Goal: Information Seeking & Learning: Check status

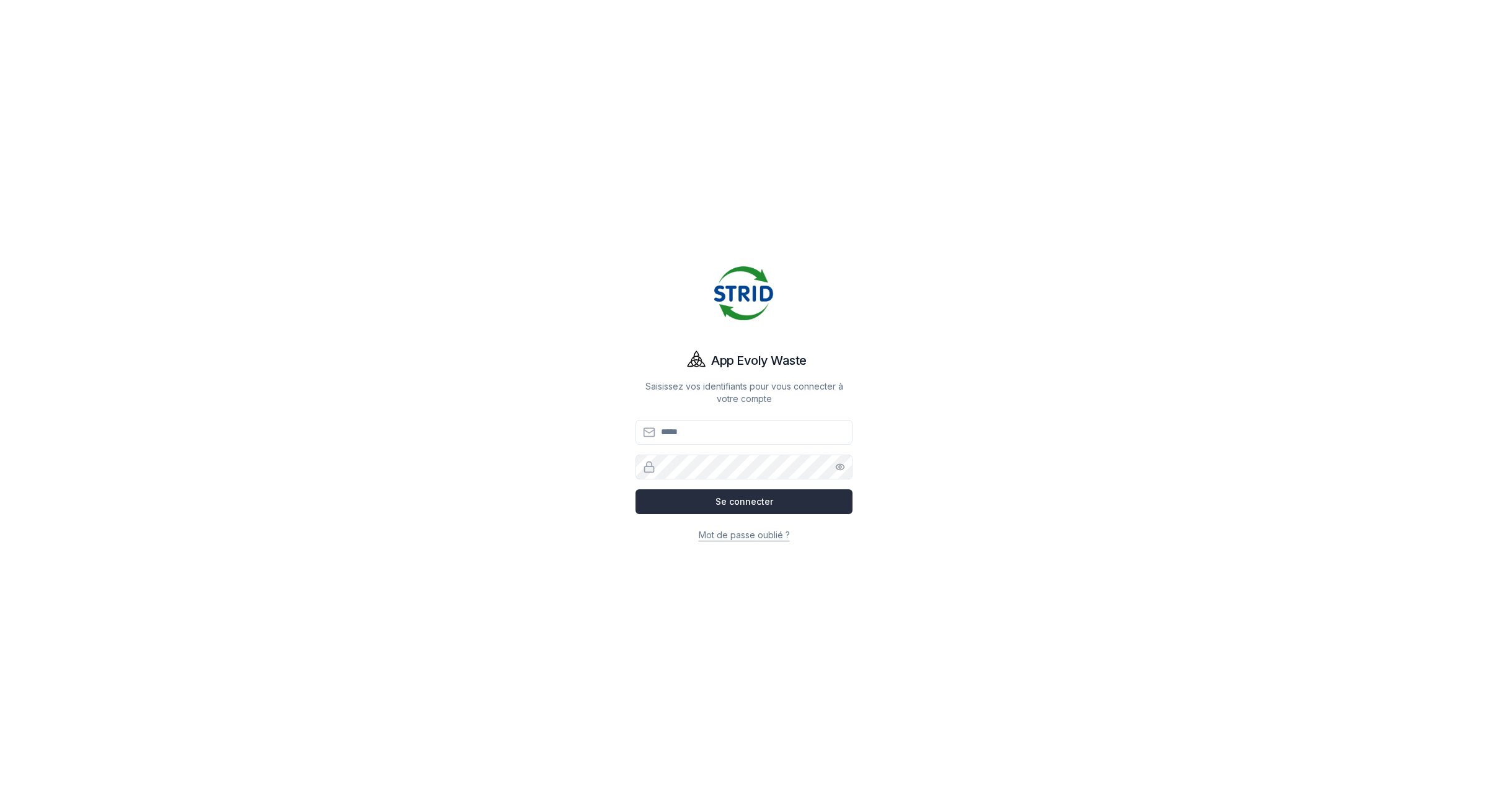
type input "**********"
click at [754, 496] on button "Se connecter" at bounding box center [744, 501] width 217 height 25
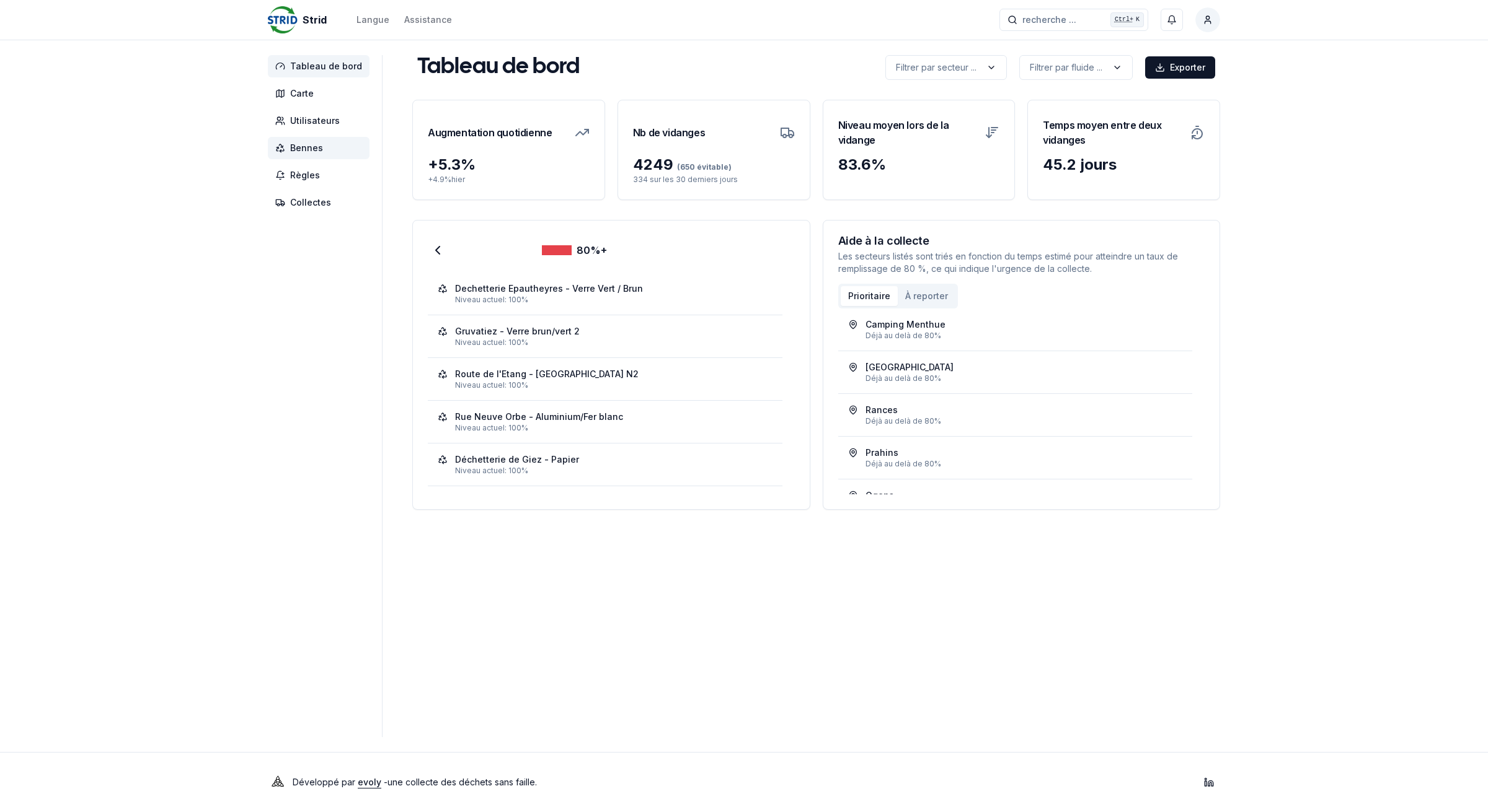
click at [301, 147] on span "Bennes" at bounding box center [306, 148] width 33 height 13
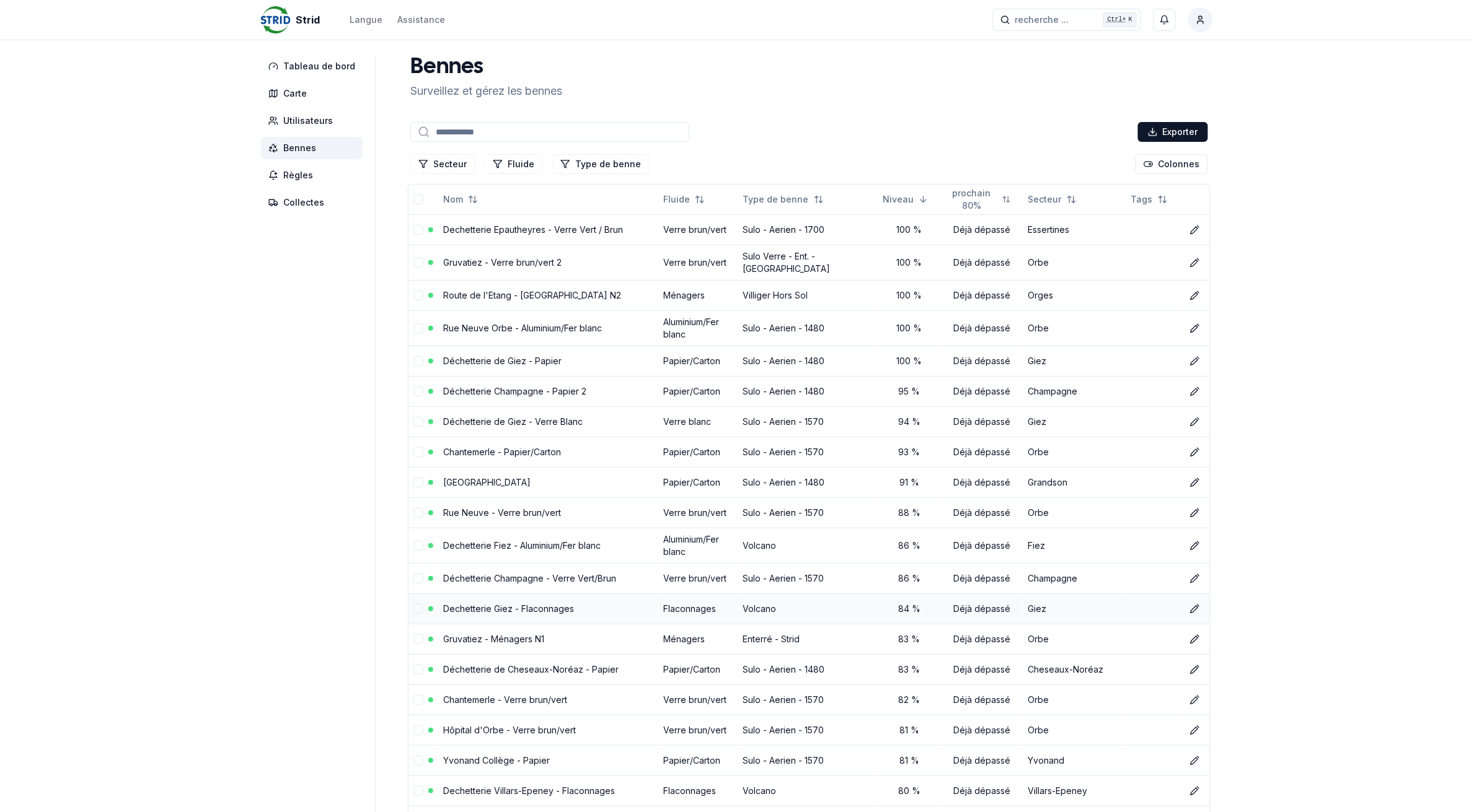
scroll to position [77, 0]
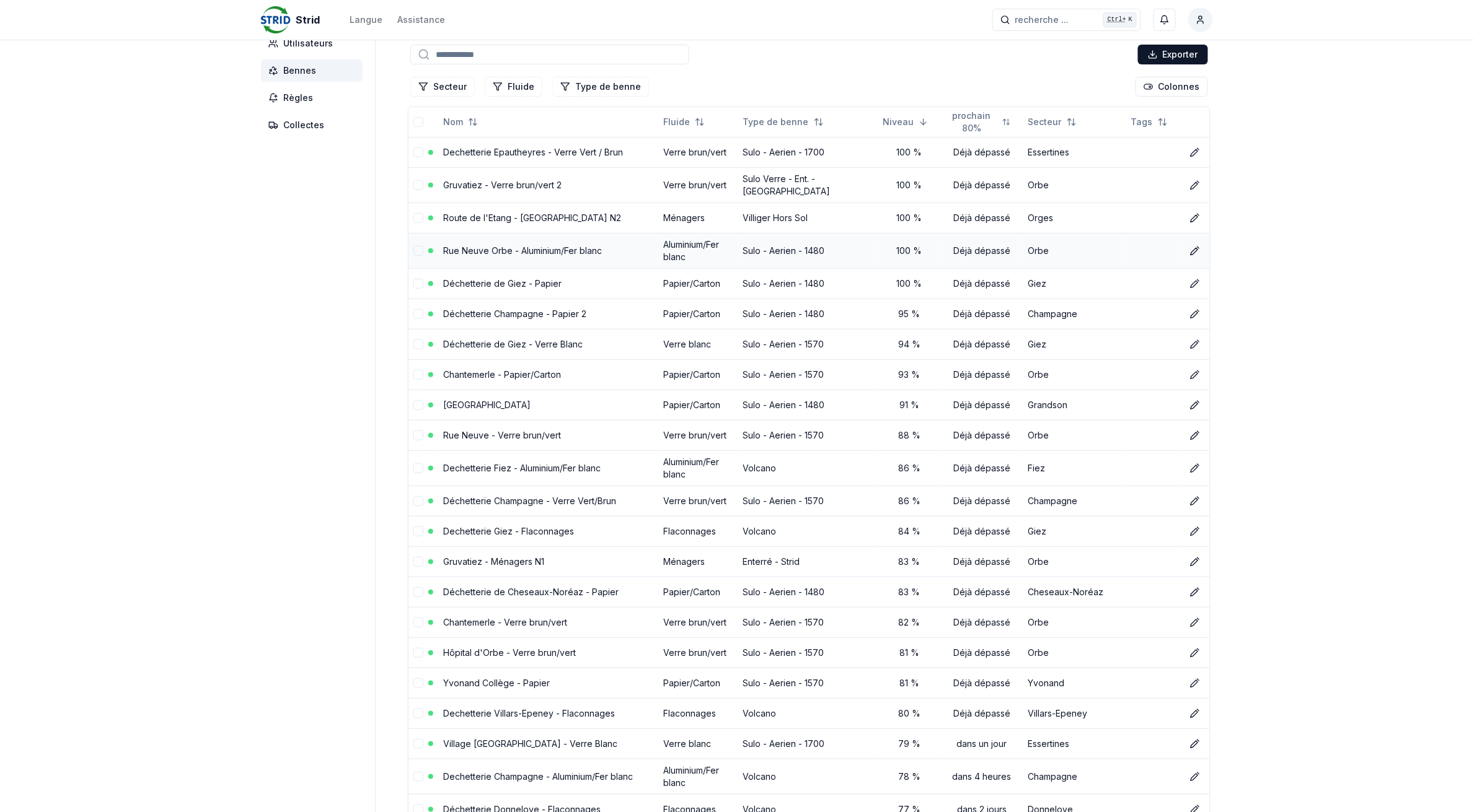
click at [571, 245] on link "Rue Neuve Orbe - Aluminium/Fer blanc" at bounding box center [522, 250] width 158 height 10
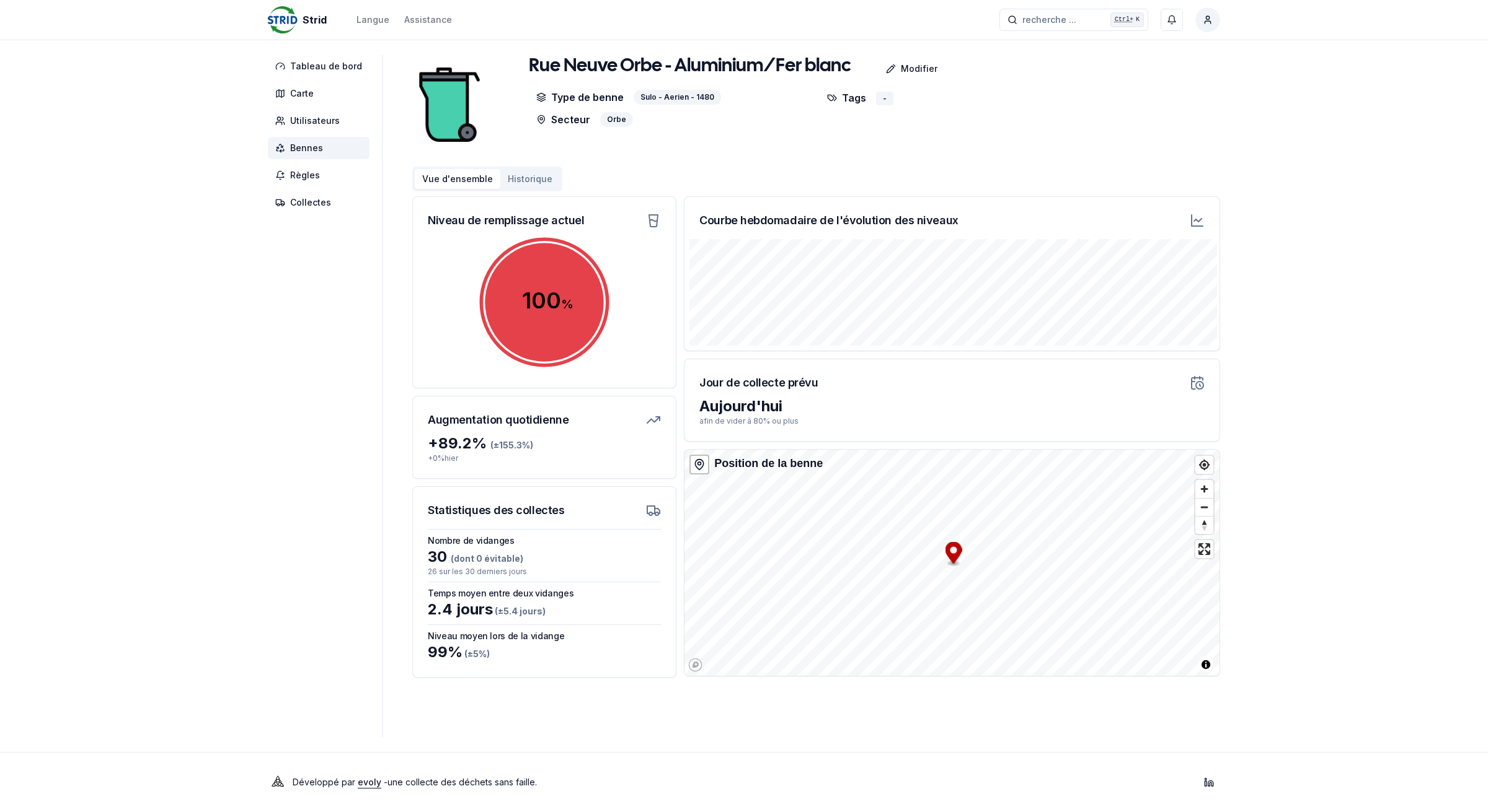
drag, startPoint x: 285, startPoint y: 147, endPoint x: 276, endPoint y: 68, distance: 79.5
click at [285, 147] on span "Bennes" at bounding box center [318, 148] width 102 height 22
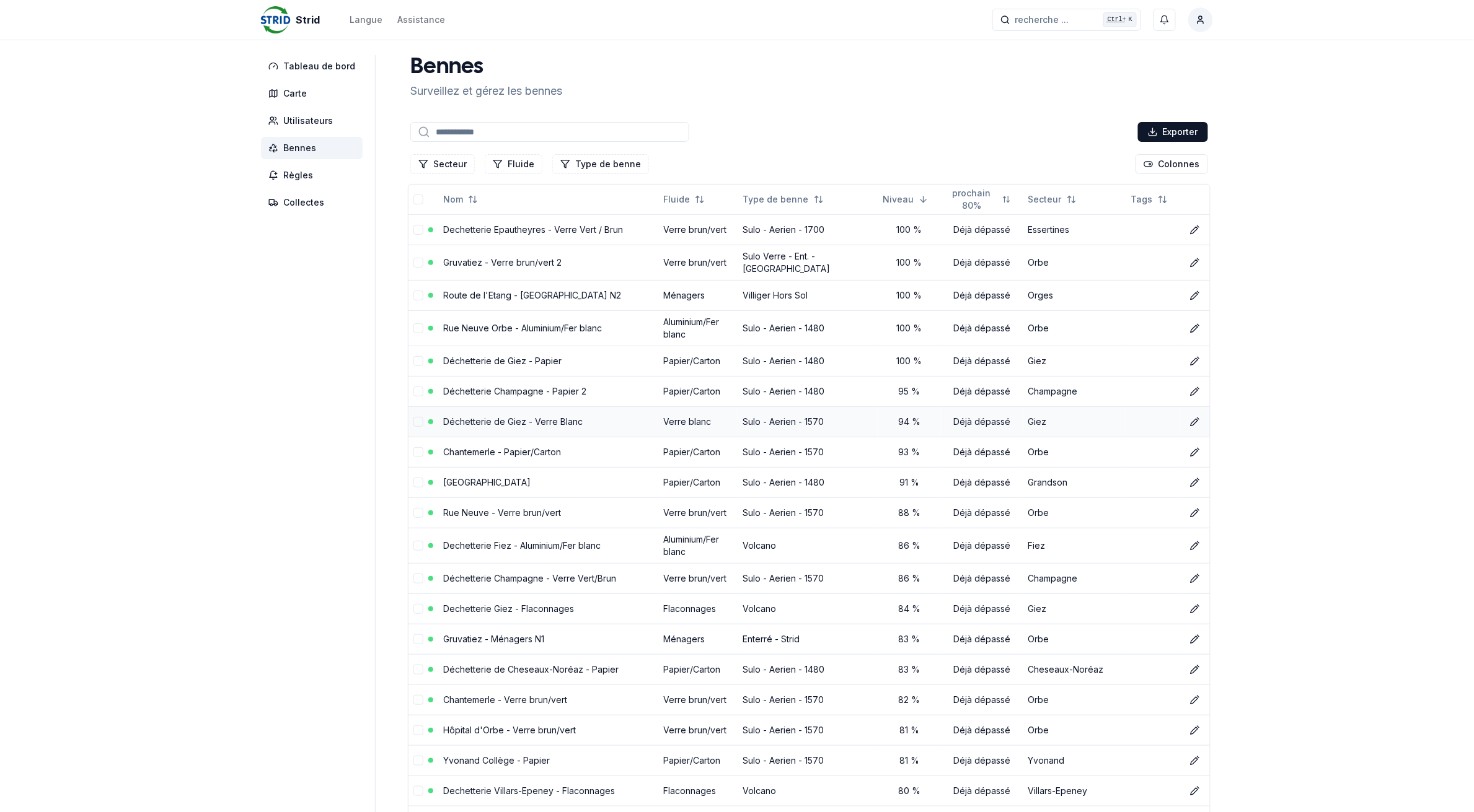
click at [540, 417] on link "Déchetterie de Giez - Verre Blanc" at bounding box center [513, 421] width 140 height 10
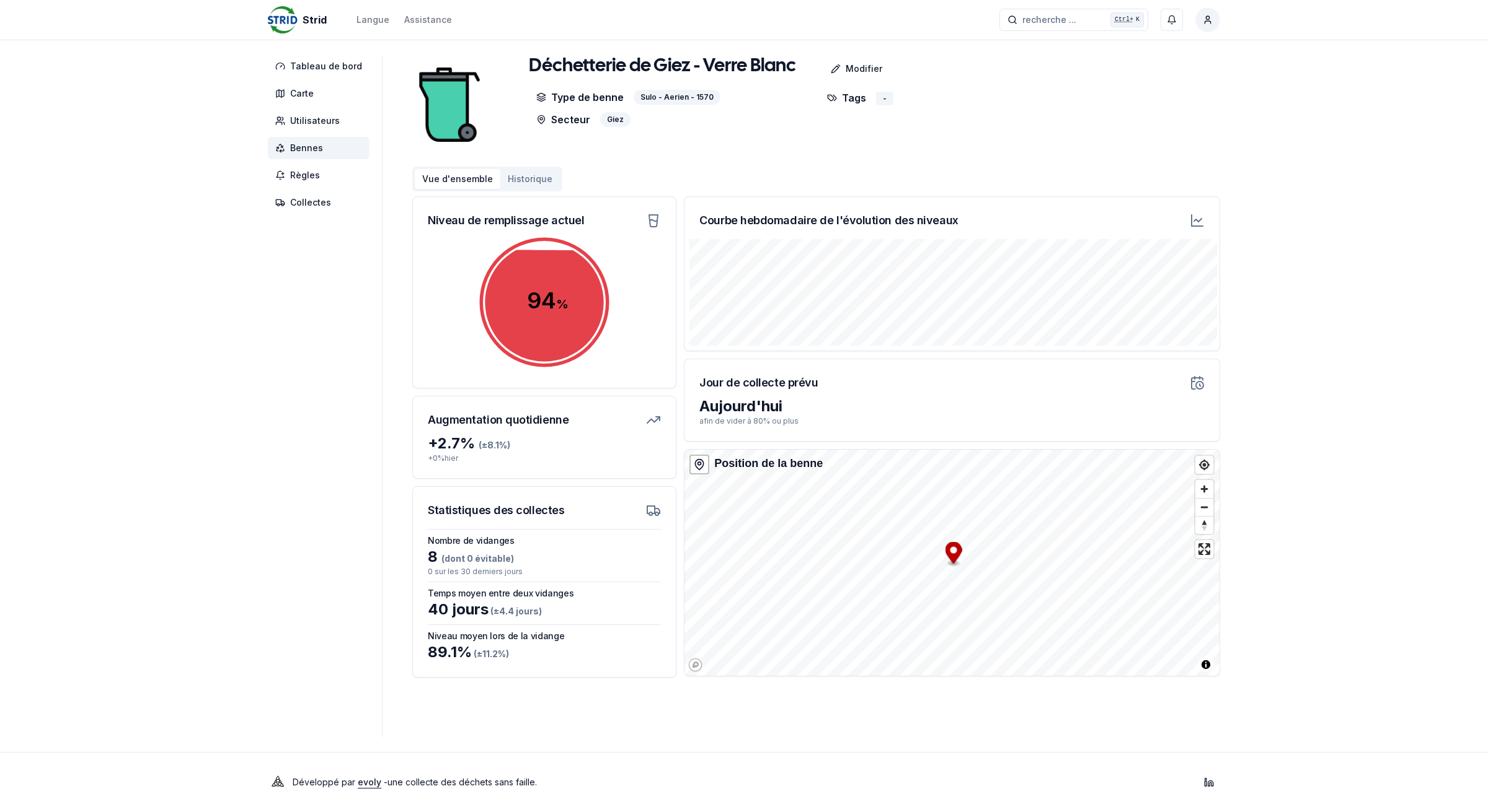
click at [321, 143] on span "Bennes" at bounding box center [318, 148] width 102 height 22
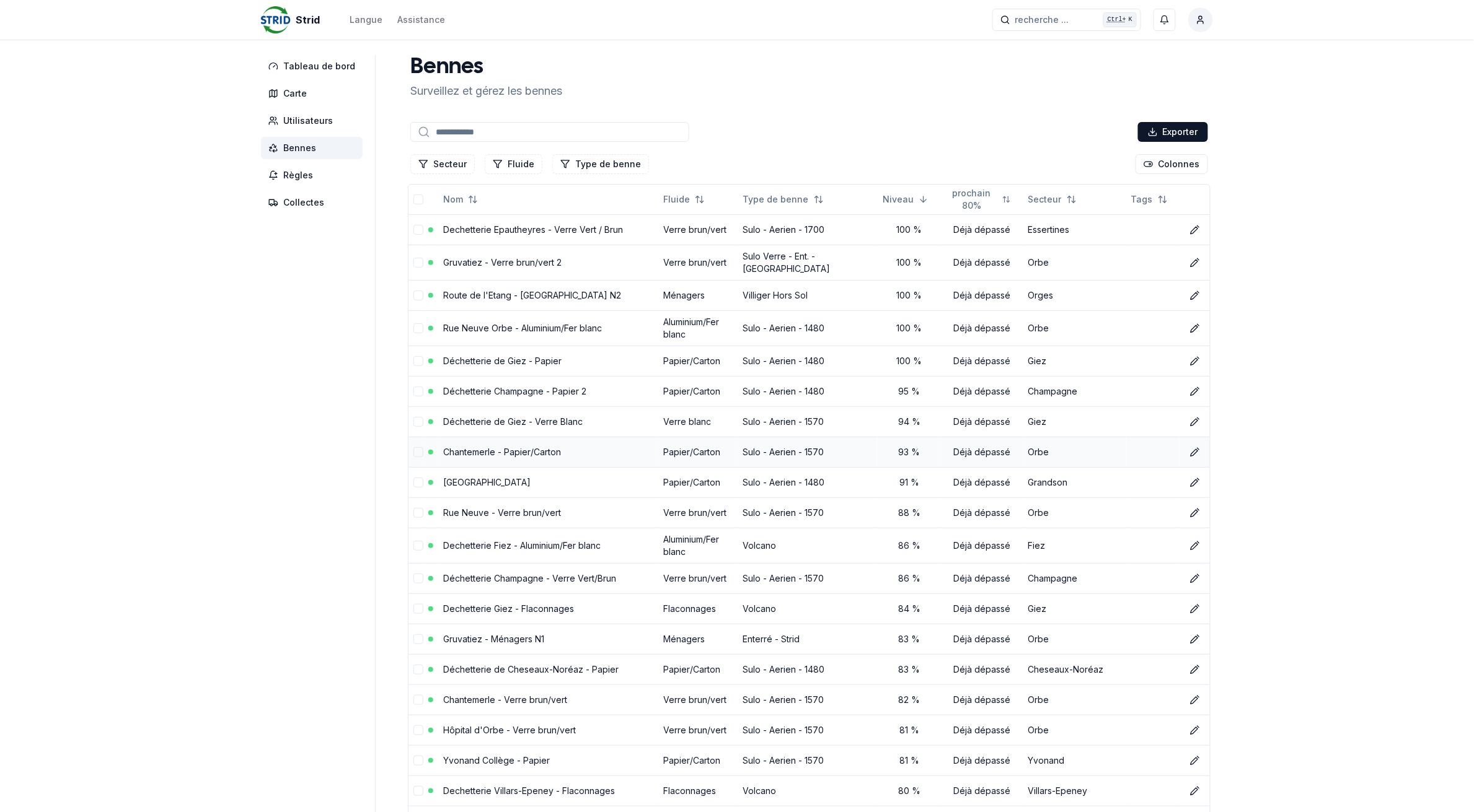
click at [457, 449] on link "Chantemerle - Papier/Carton" at bounding box center [502, 452] width 117 height 10
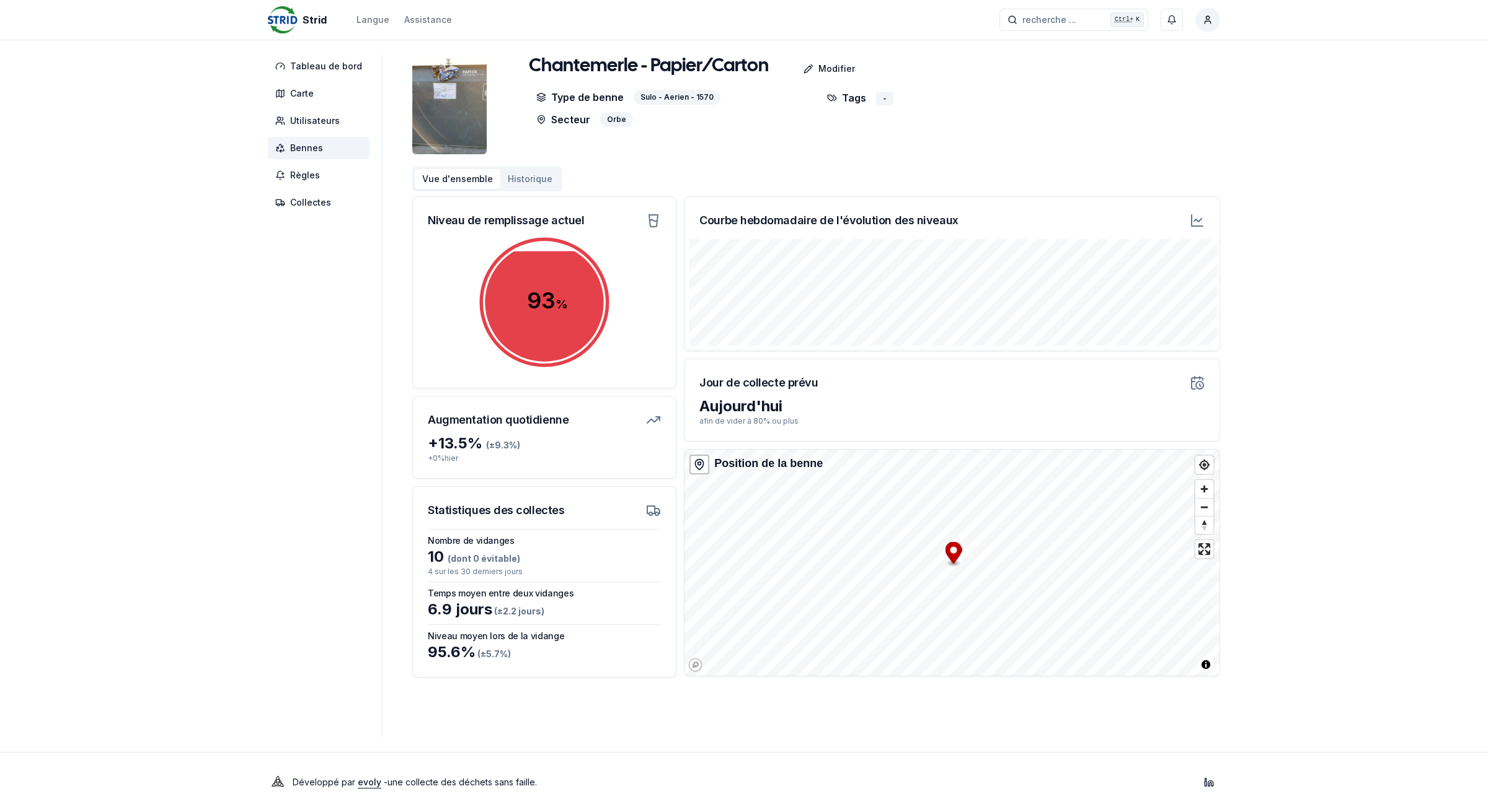
click at [331, 147] on span "Bennes" at bounding box center [318, 148] width 102 height 22
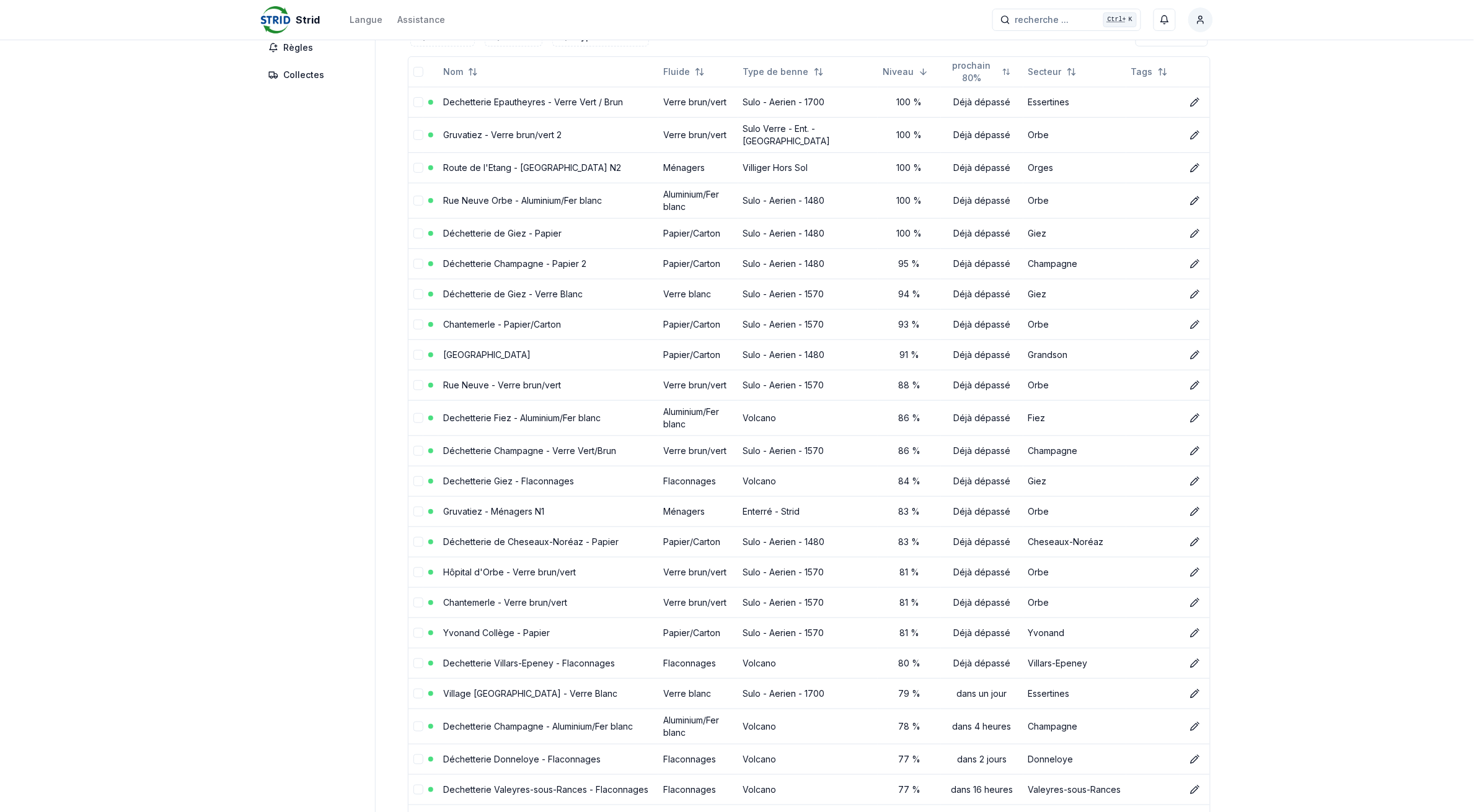
scroll to position [155, 0]
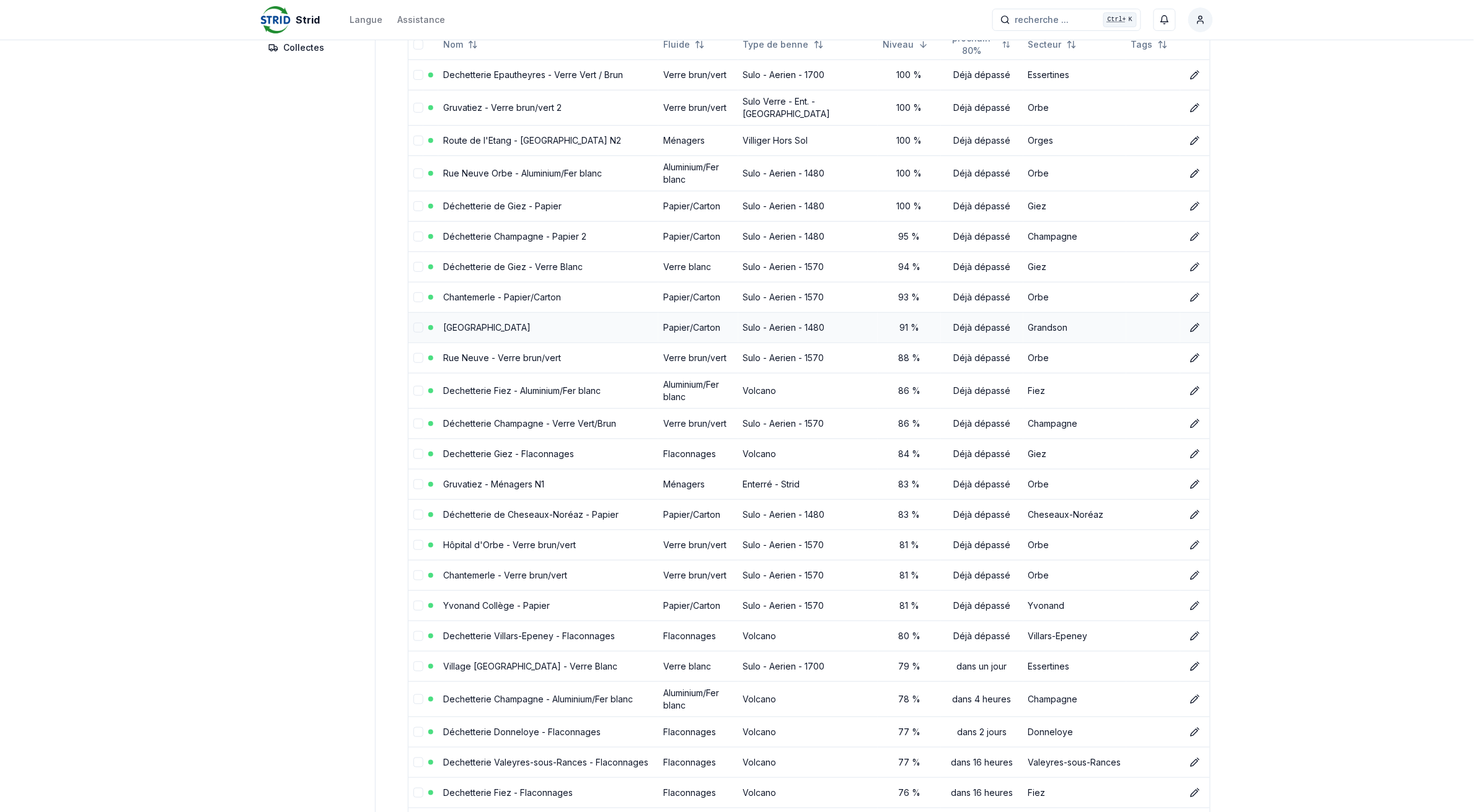
click at [517, 324] on link "[GEOGRAPHIC_DATA]" at bounding box center [487, 328] width 88 height 10
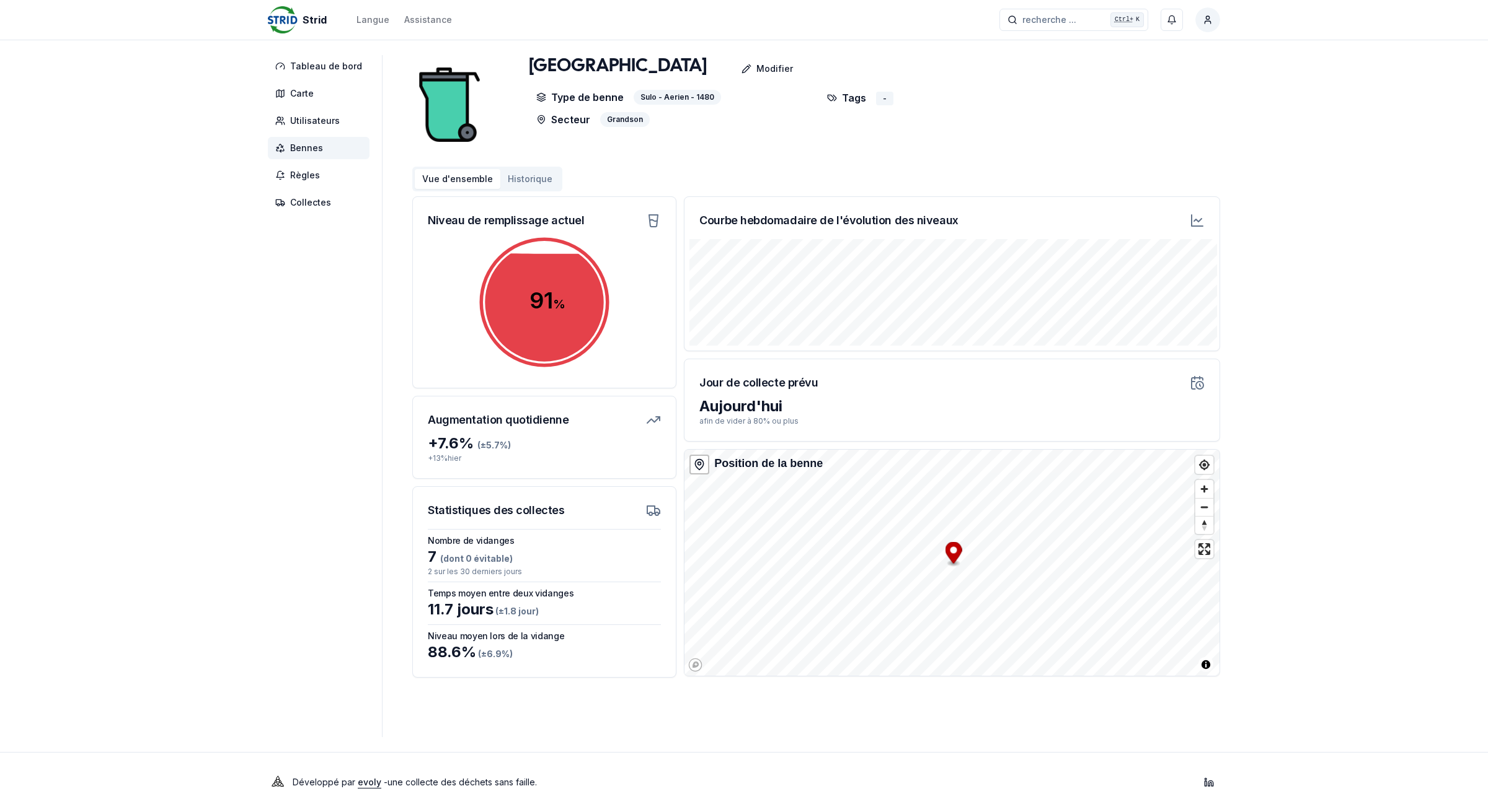
click at [531, 181] on button "Historique" at bounding box center [530, 179] width 59 height 20
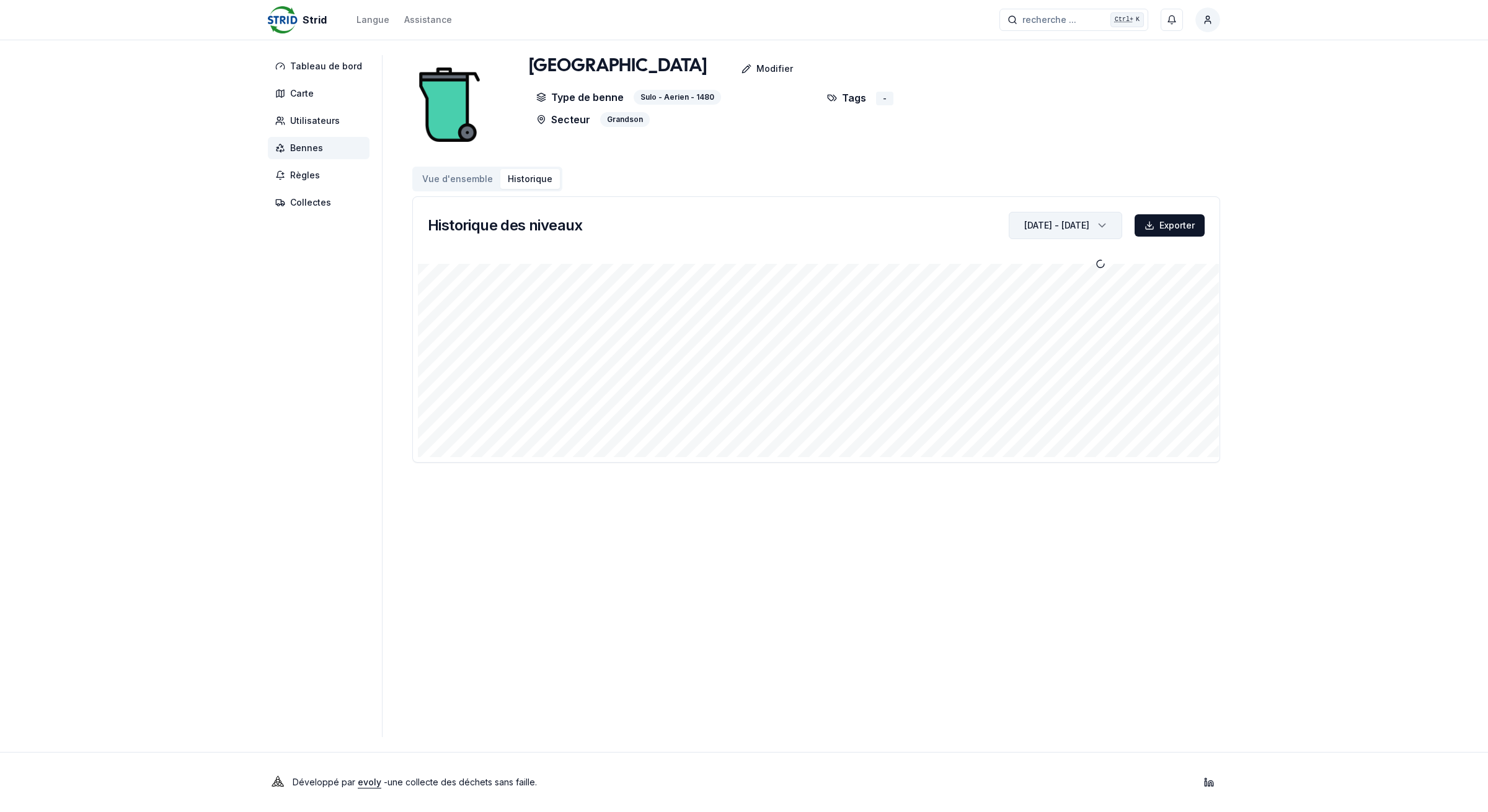
click at [1087, 230] on div "button" at bounding box center [1101, 225] width 28 height 19
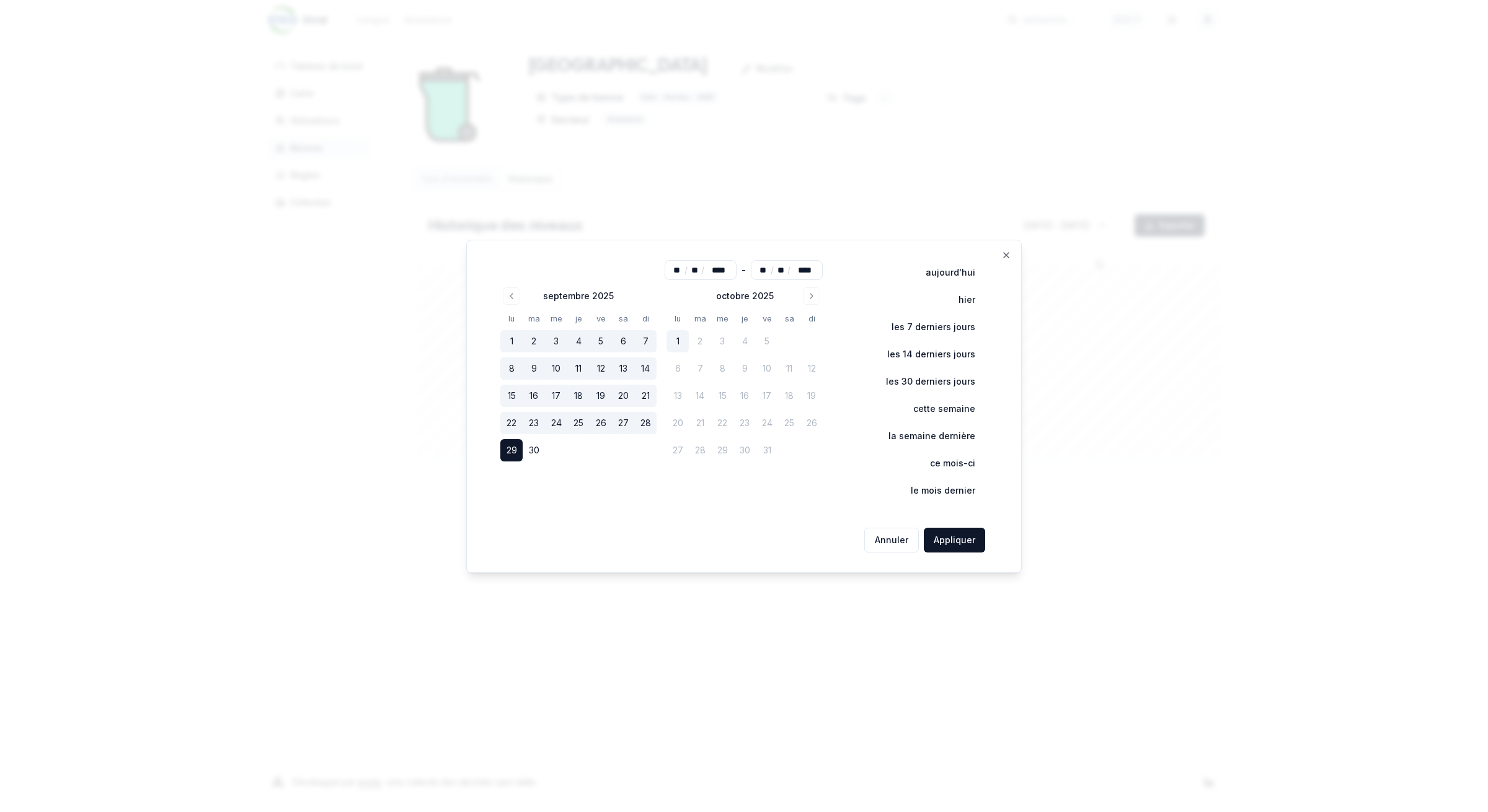
click at [682, 339] on button "1" at bounding box center [678, 342] width 22 height 22
type input "**"
click at [946, 543] on button "Appliquer" at bounding box center [954, 540] width 62 height 25
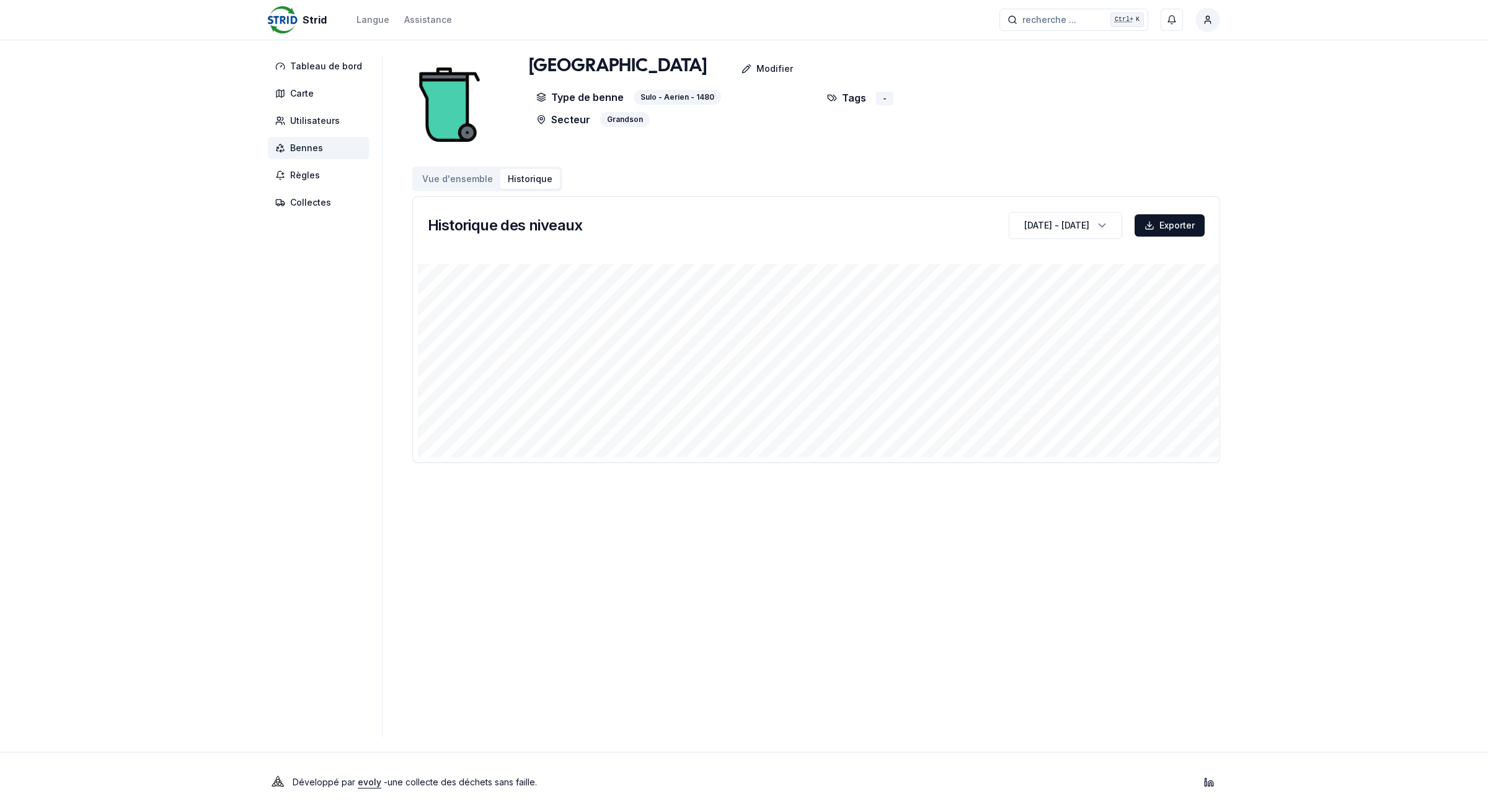
click at [316, 149] on span "Bennes" at bounding box center [306, 148] width 33 height 13
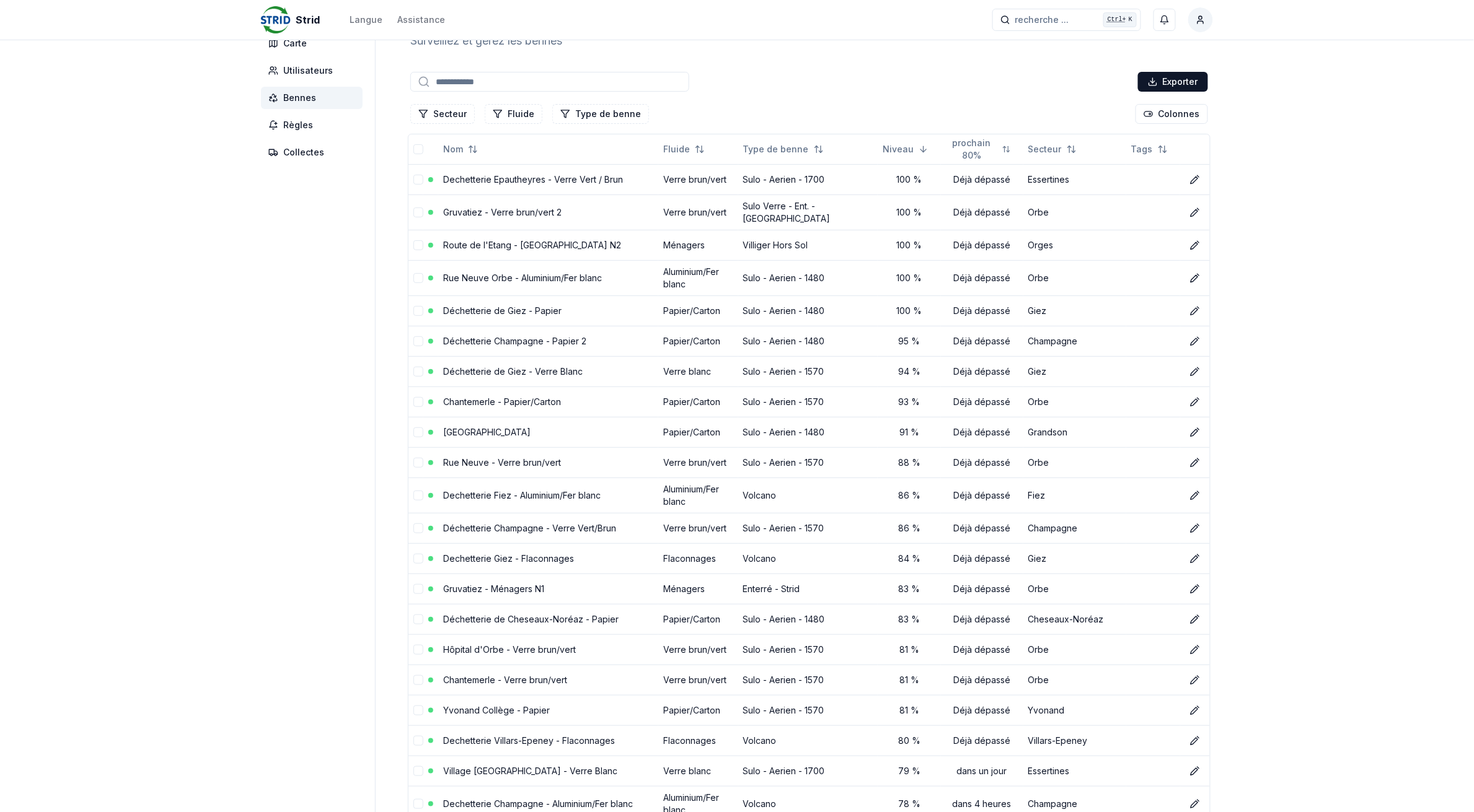
scroll to position [77, 0]
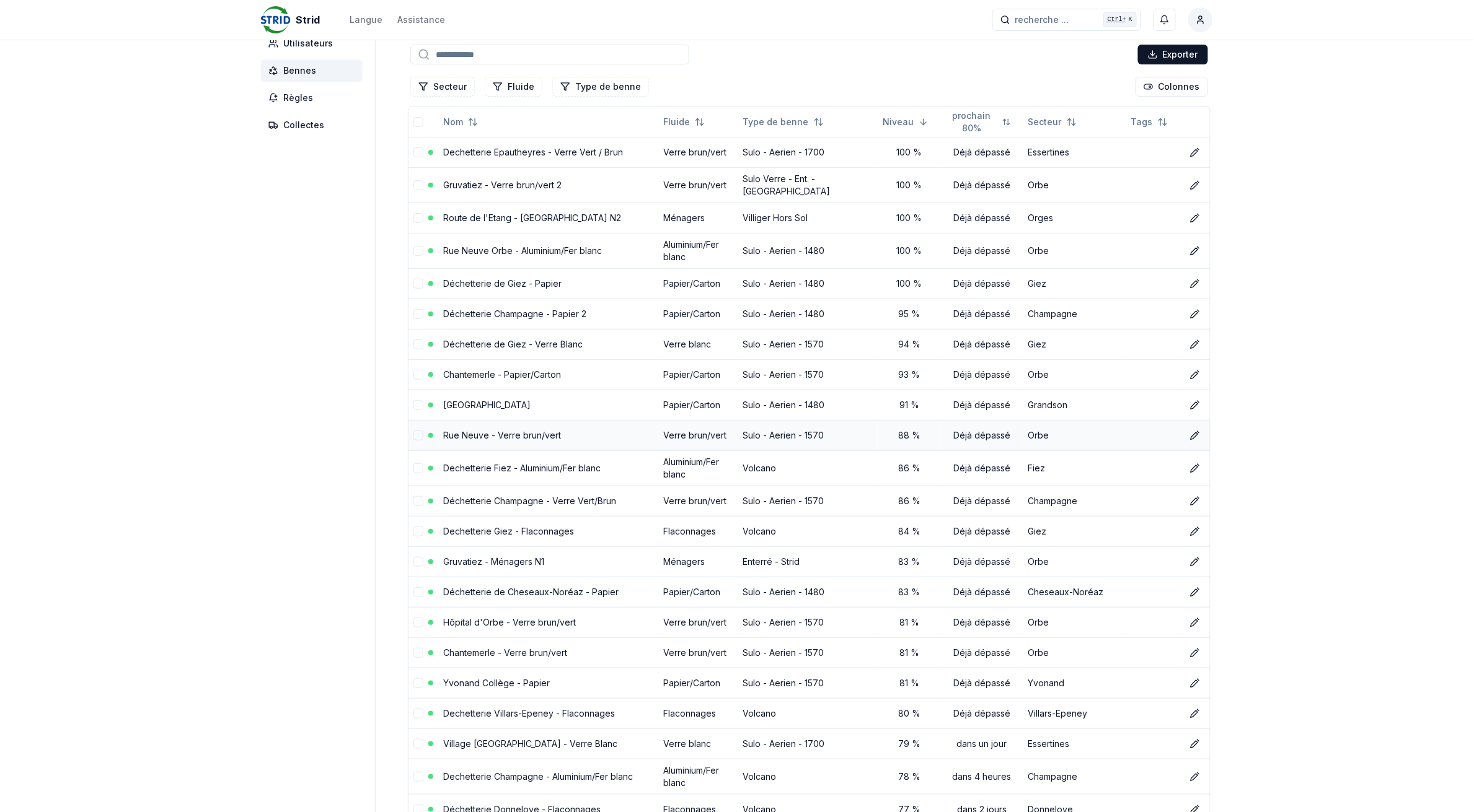
click at [506, 432] on link "Rue Neuve - Verre brun/vert" at bounding box center [502, 435] width 117 height 10
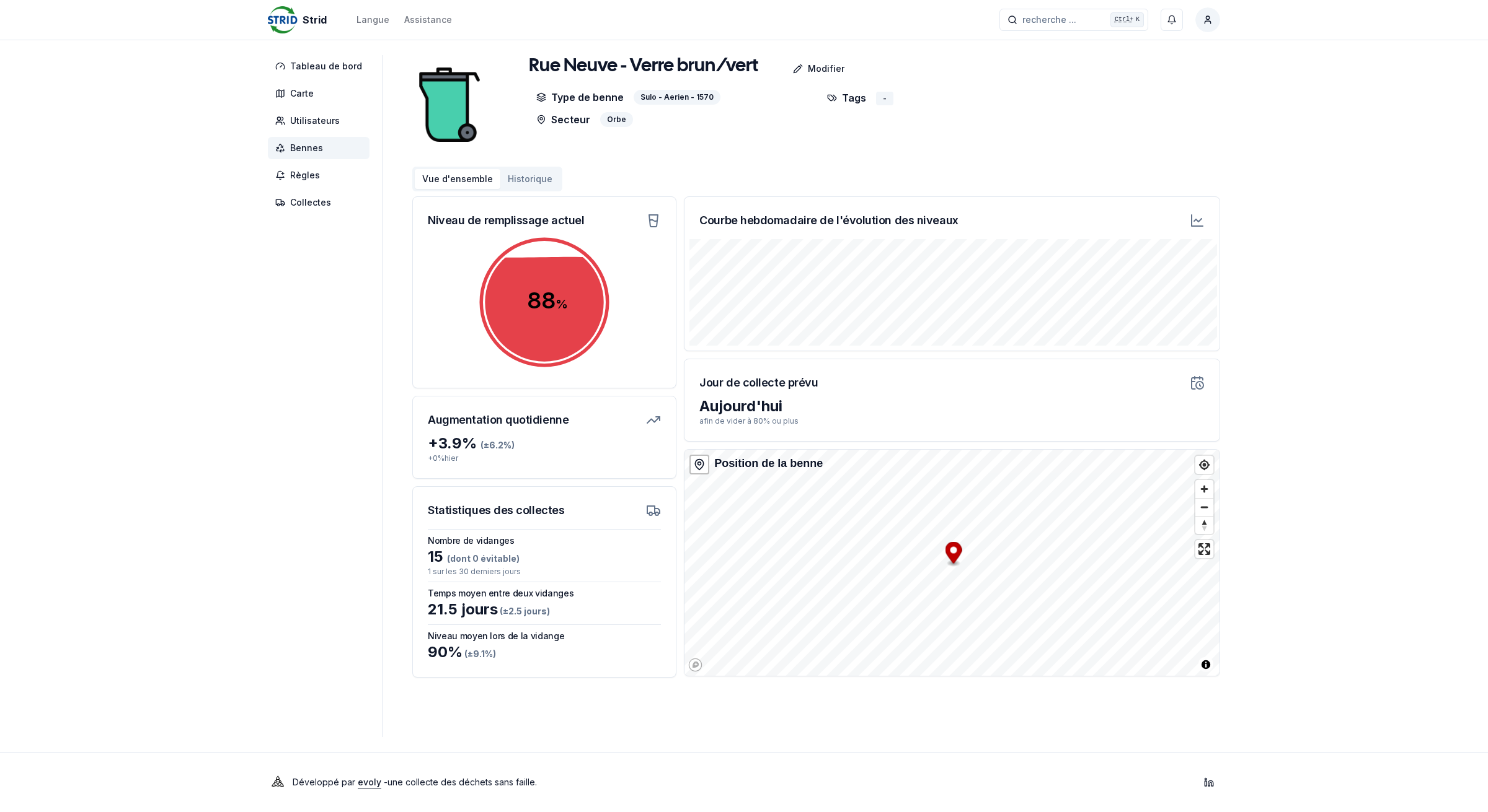
click at [308, 147] on span "Bennes" at bounding box center [306, 148] width 33 height 13
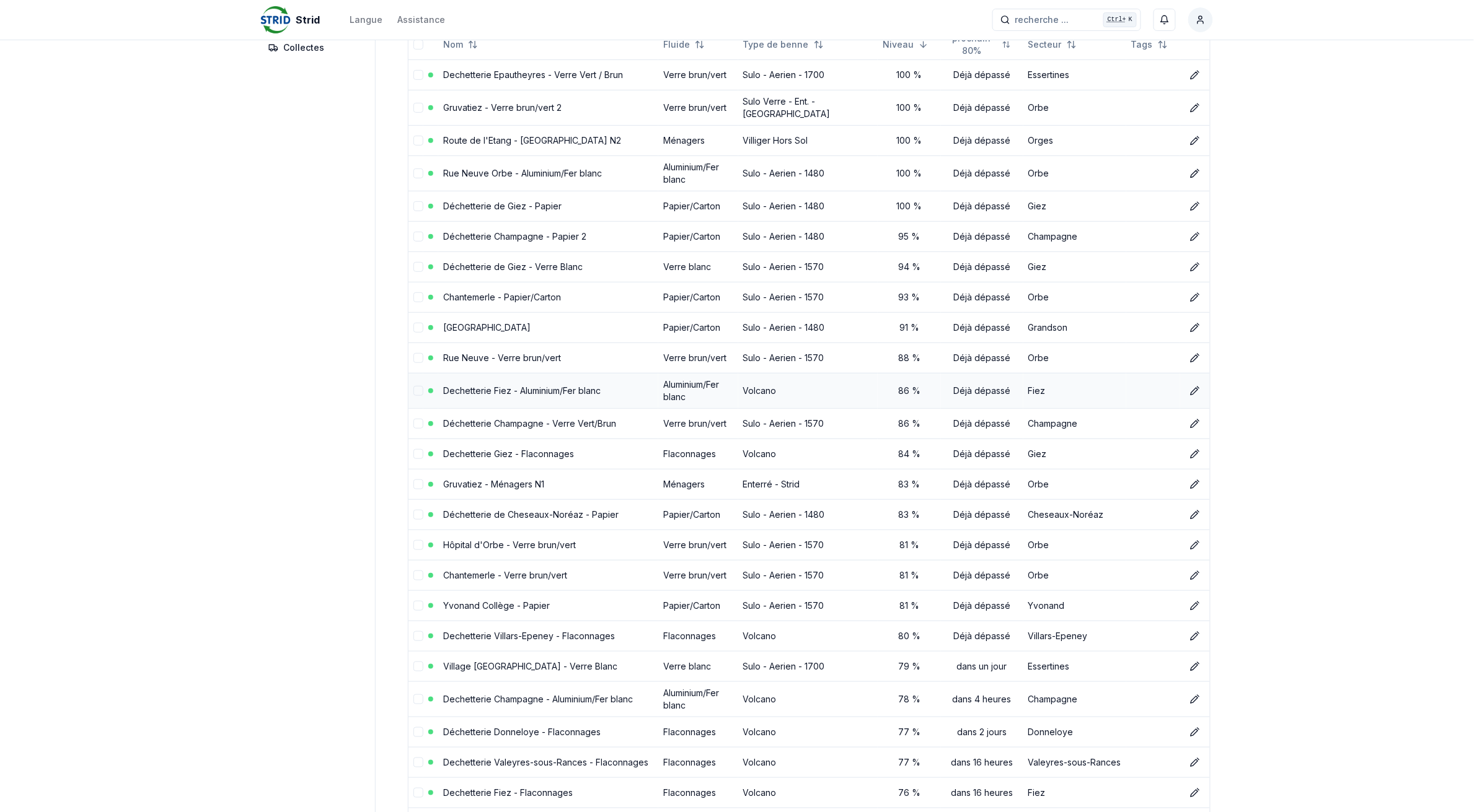
scroll to position [233, 0]
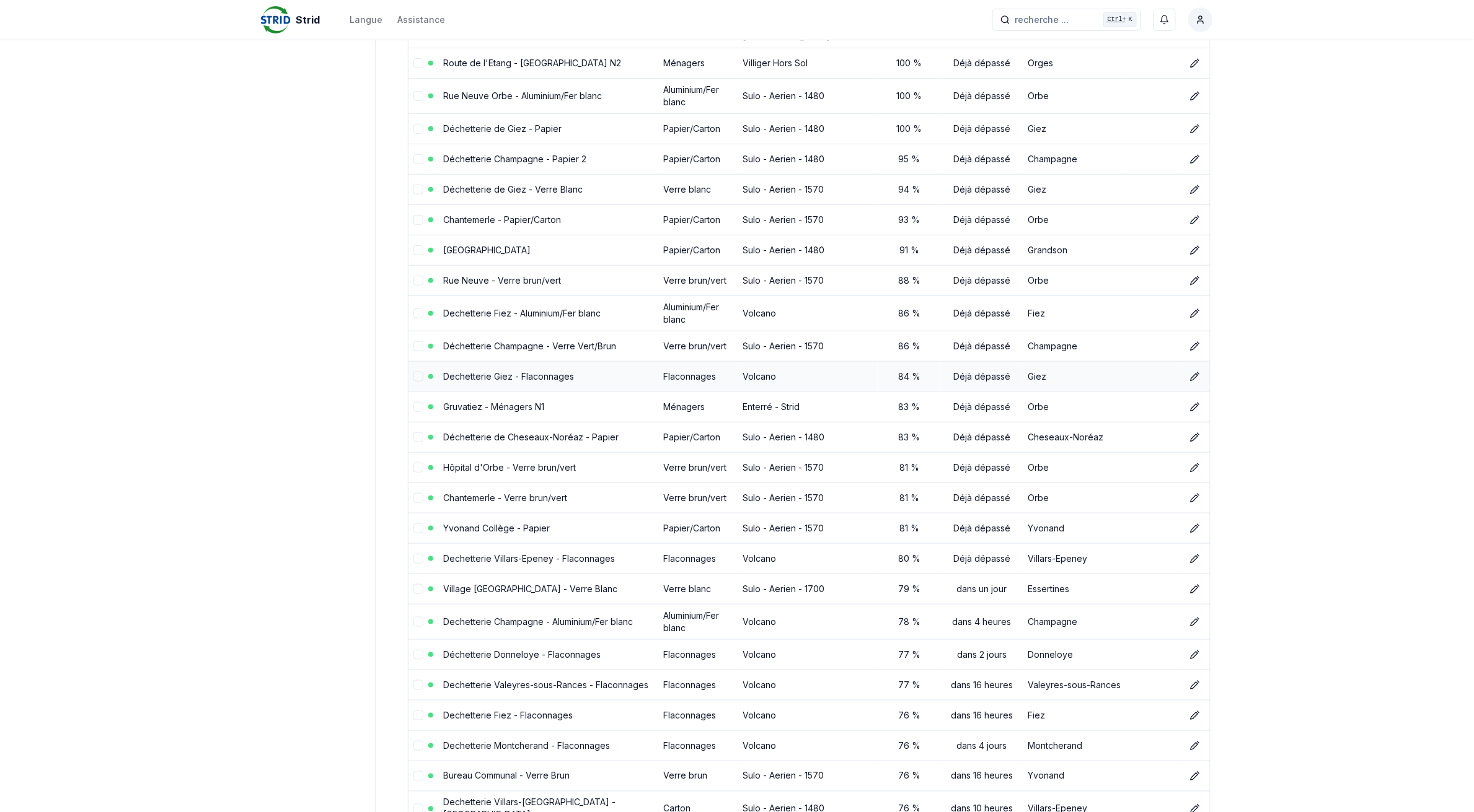
click at [468, 373] on link "Dechetterie Giez - Flaconnages" at bounding box center [508, 377] width 131 height 10
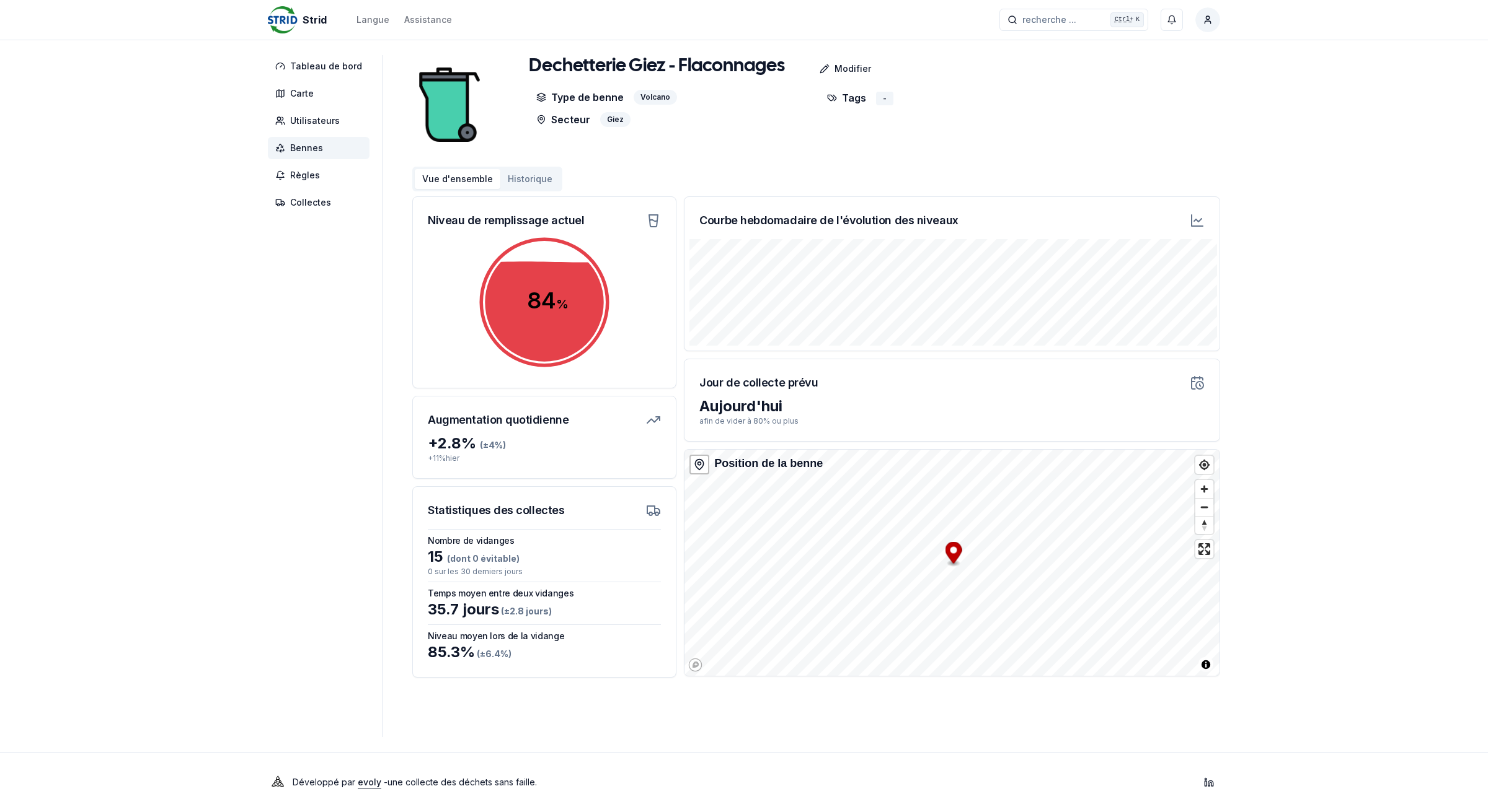
click at [338, 149] on span "Bennes" at bounding box center [318, 148] width 102 height 22
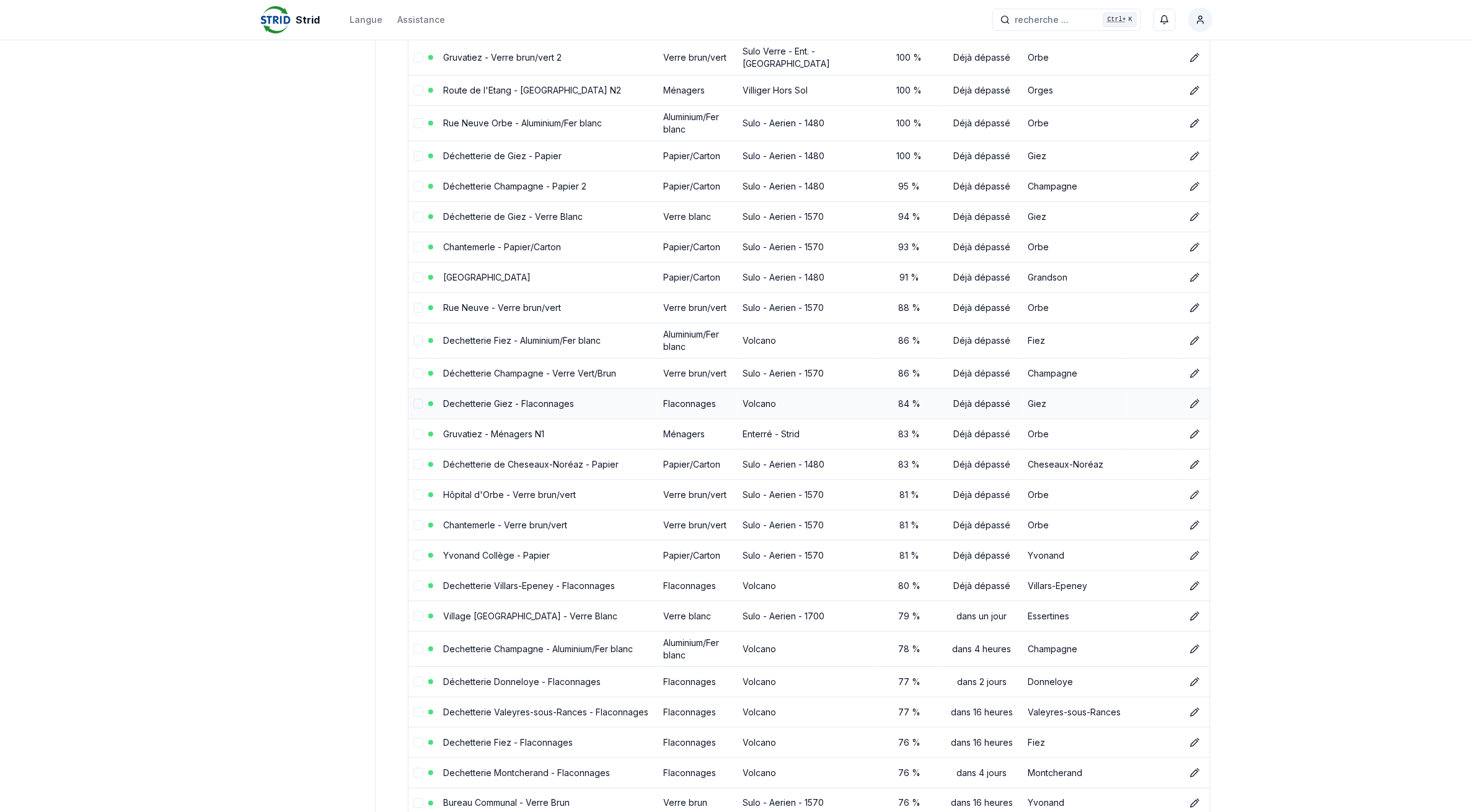
scroll to position [233, 0]
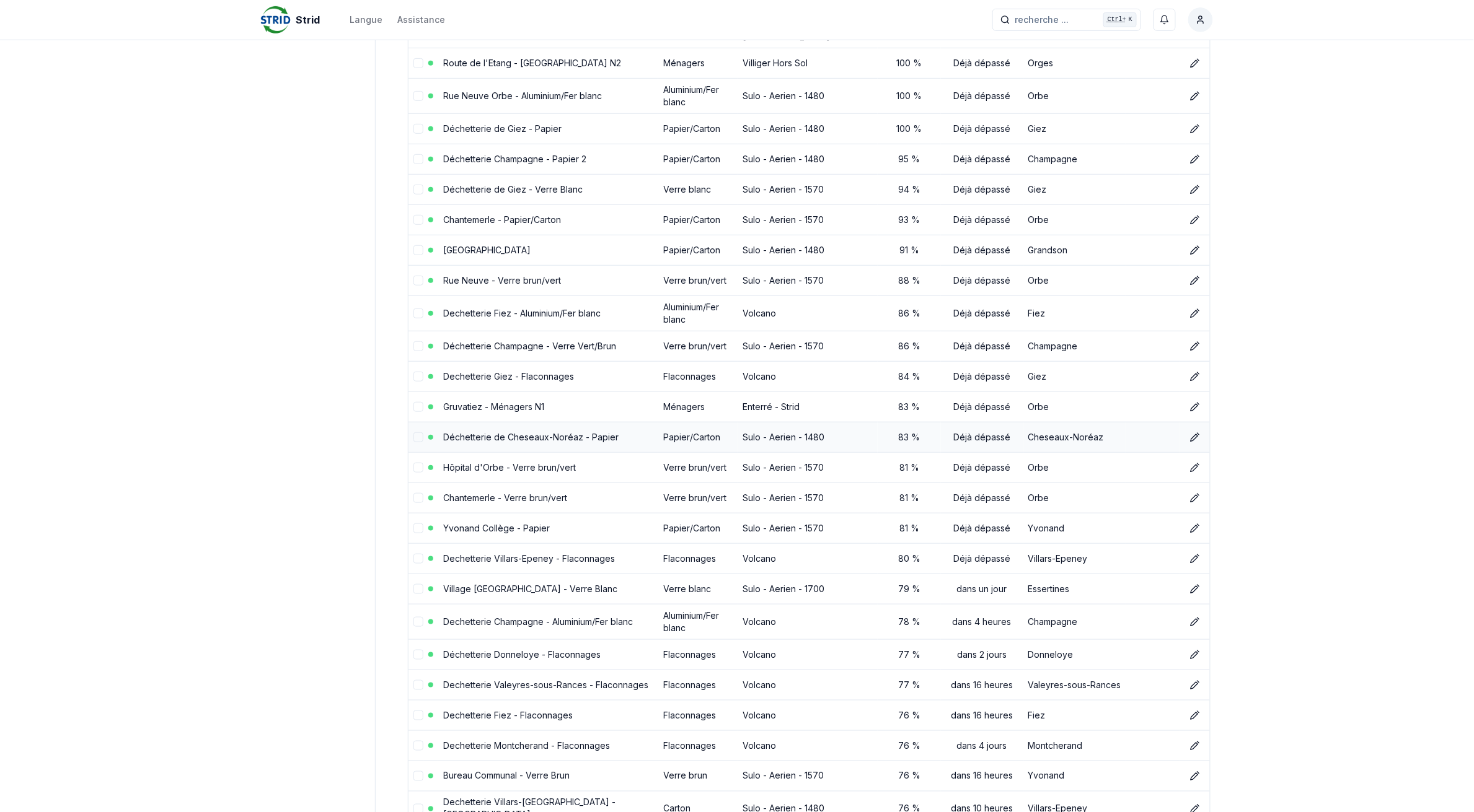
click at [508, 435] on link "Déchetterie de Cheseaux-Noréaz - Papier" at bounding box center [531, 437] width 175 height 10
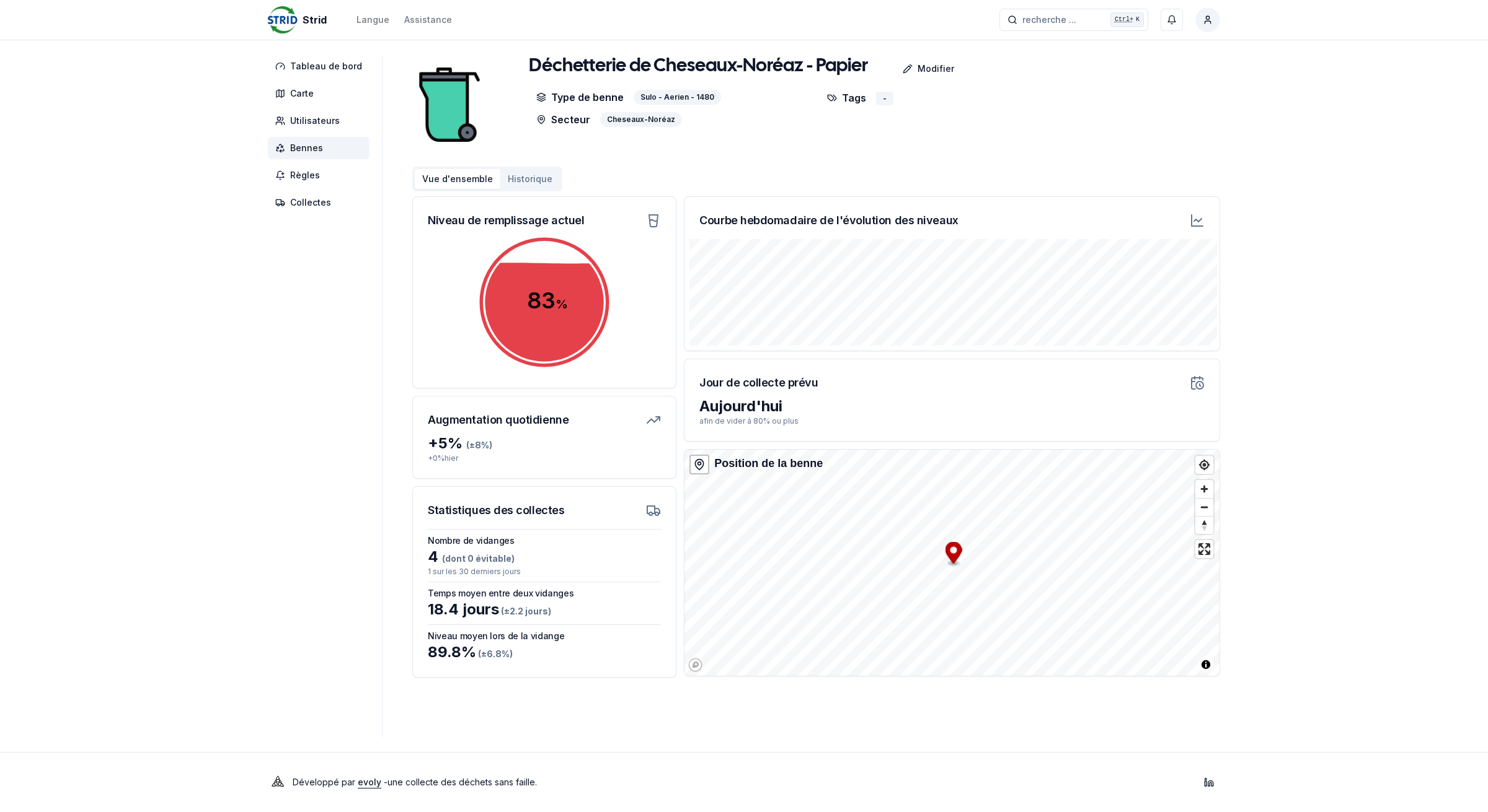
click at [337, 149] on span "Bennes" at bounding box center [318, 148] width 102 height 22
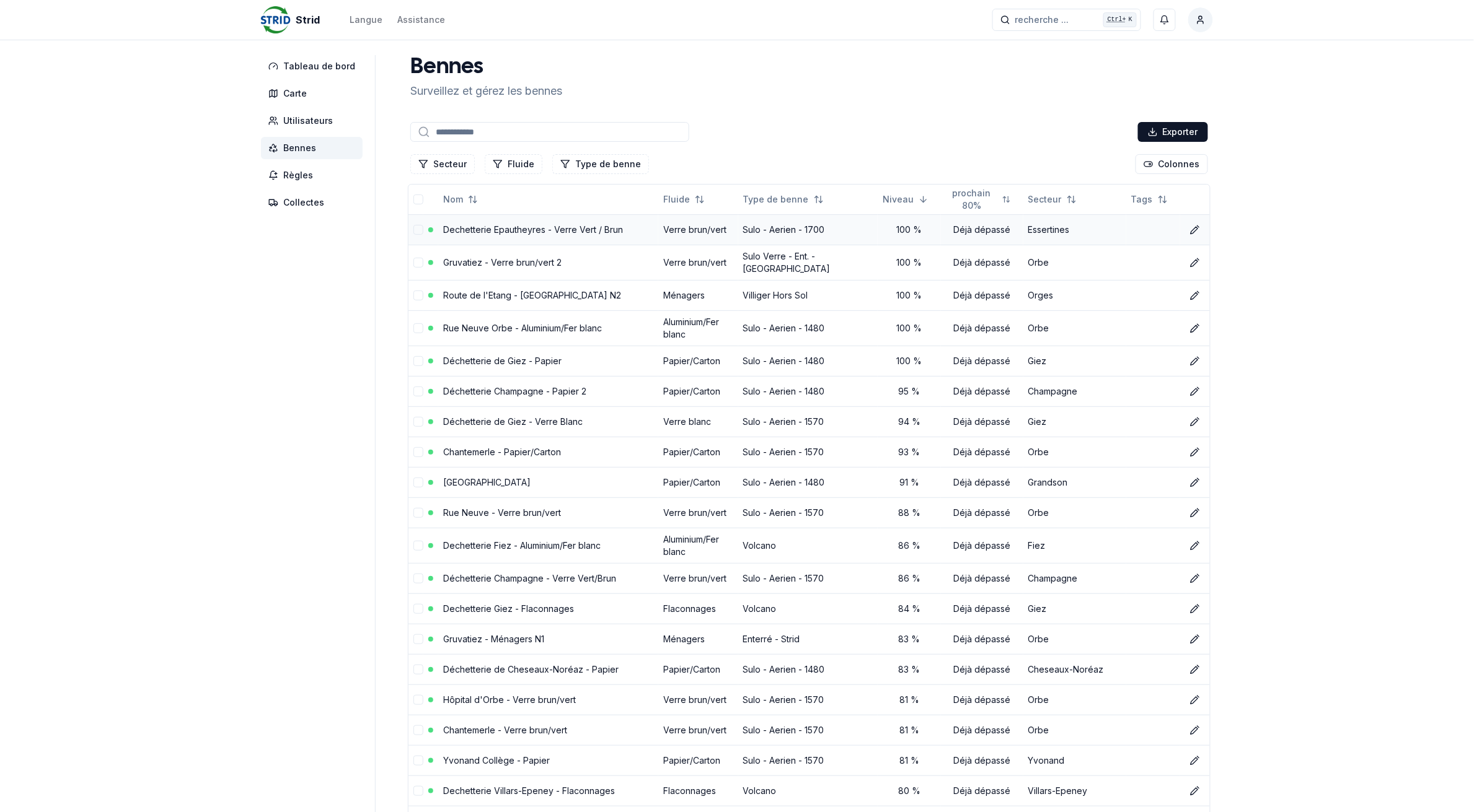
click at [479, 227] on link "Dechetterie Epautheyres - Verre Vert / Brun" at bounding box center [533, 230] width 180 height 10
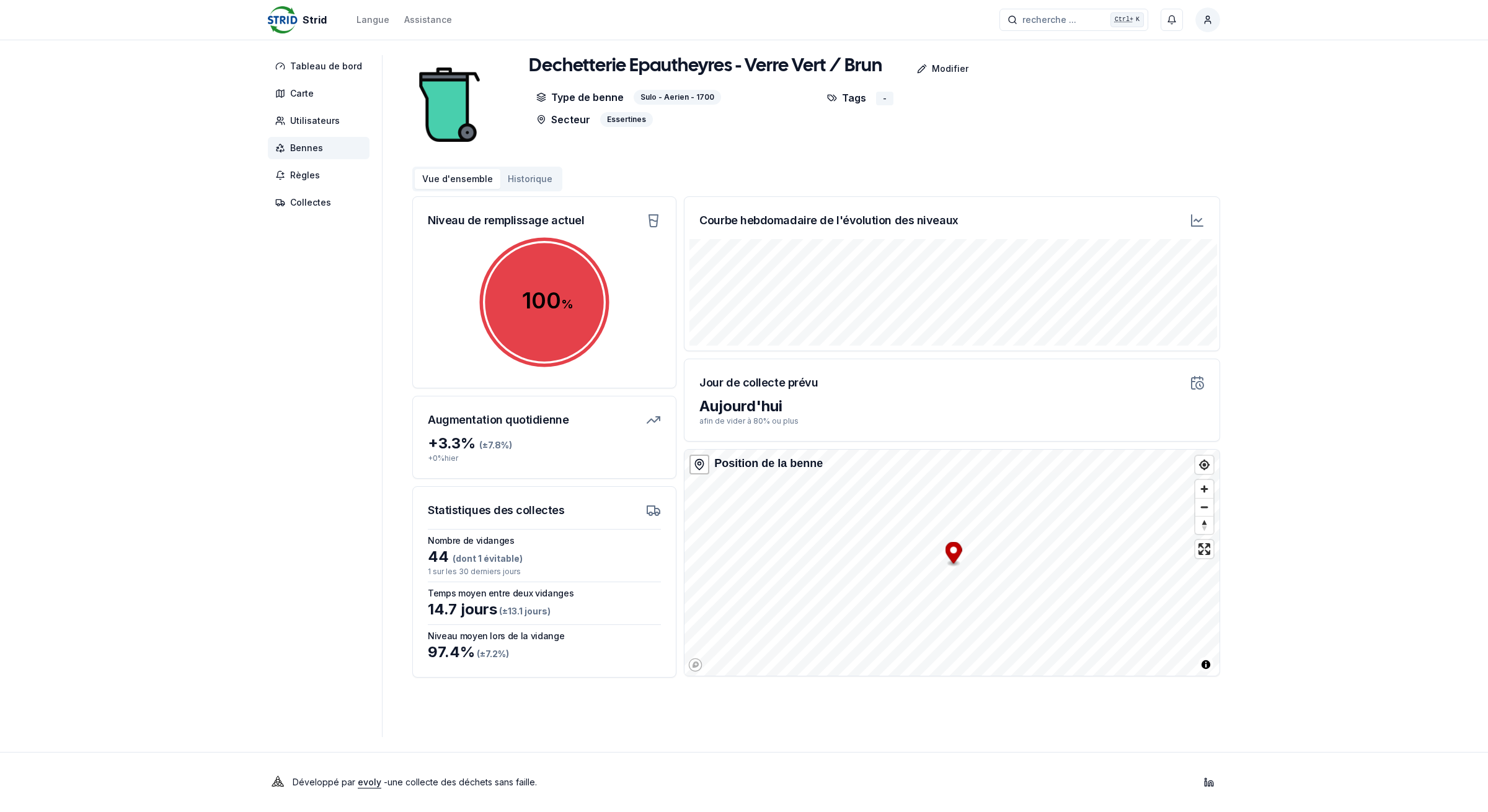
click at [525, 178] on button "Historique" at bounding box center [530, 179] width 59 height 20
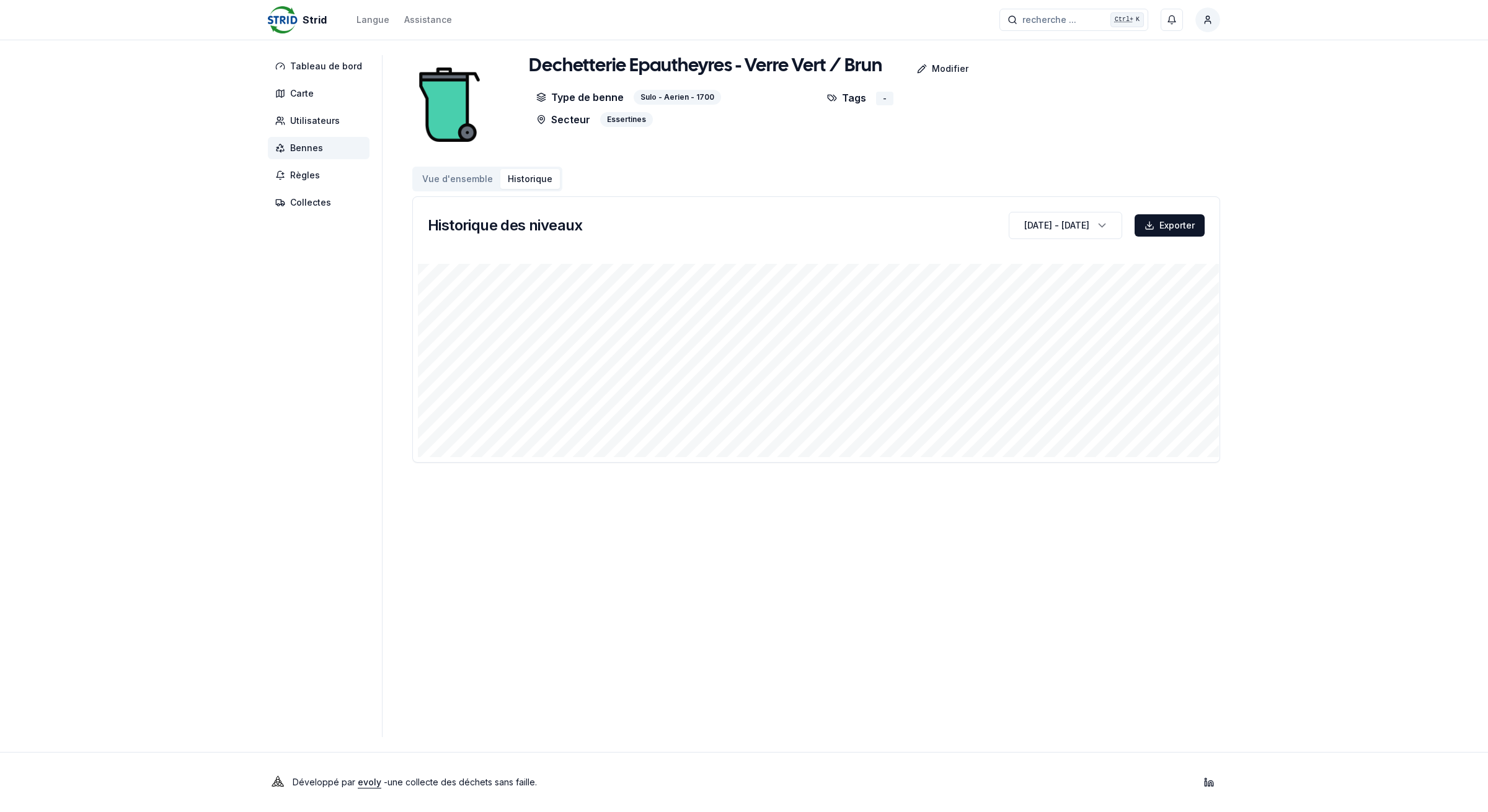
drag, startPoint x: 331, startPoint y: 147, endPoint x: 338, endPoint y: 183, distance: 36.7
click at [331, 147] on span "Bennes" at bounding box center [318, 148] width 102 height 22
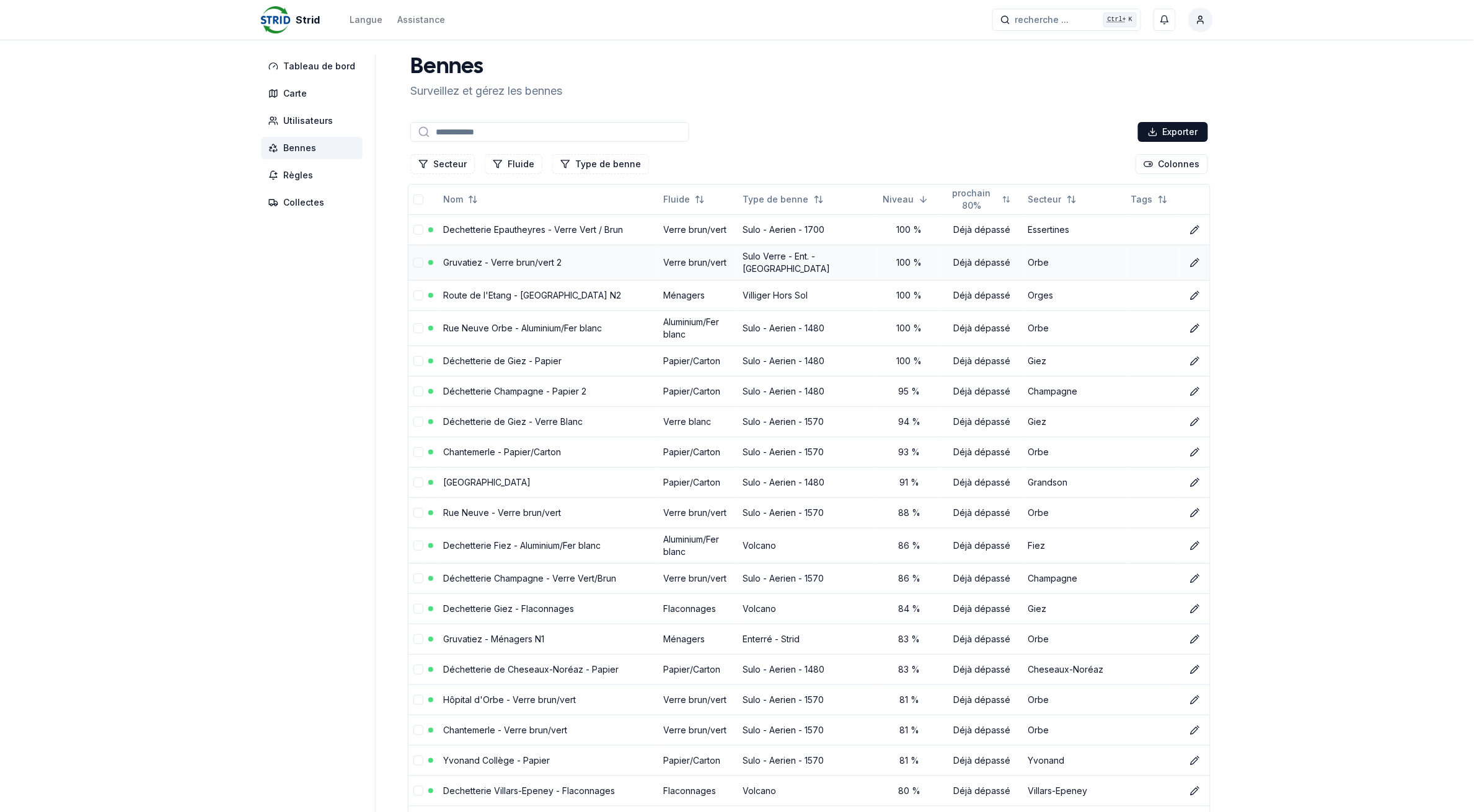
click at [509, 259] on link "Gruvatiez - Verre brun/vert 2" at bounding box center [502, 262] width 118 height 10
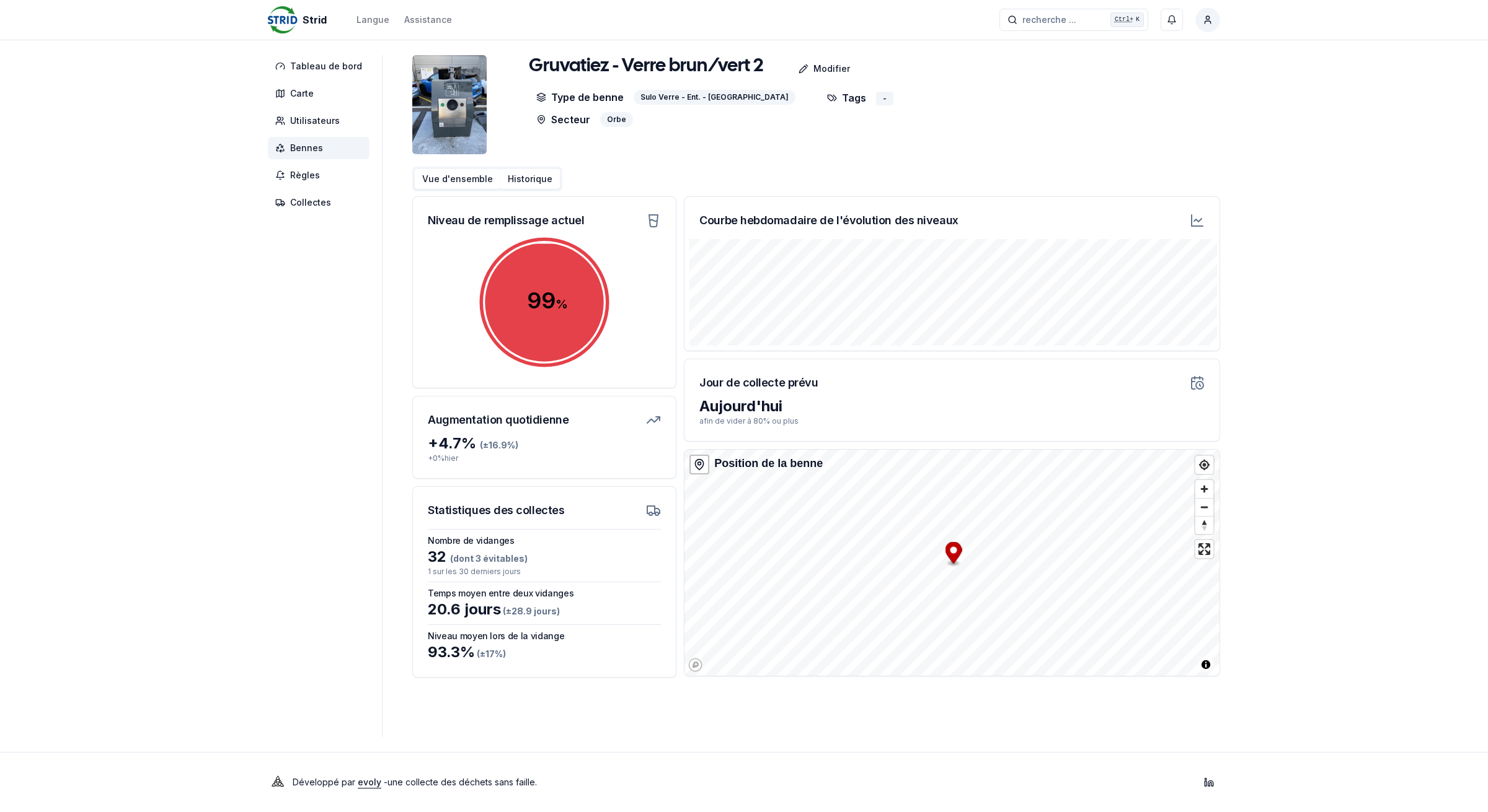
click at [522, 180] on button "Historique" at bounding box center [530, 179] width 59 height 20
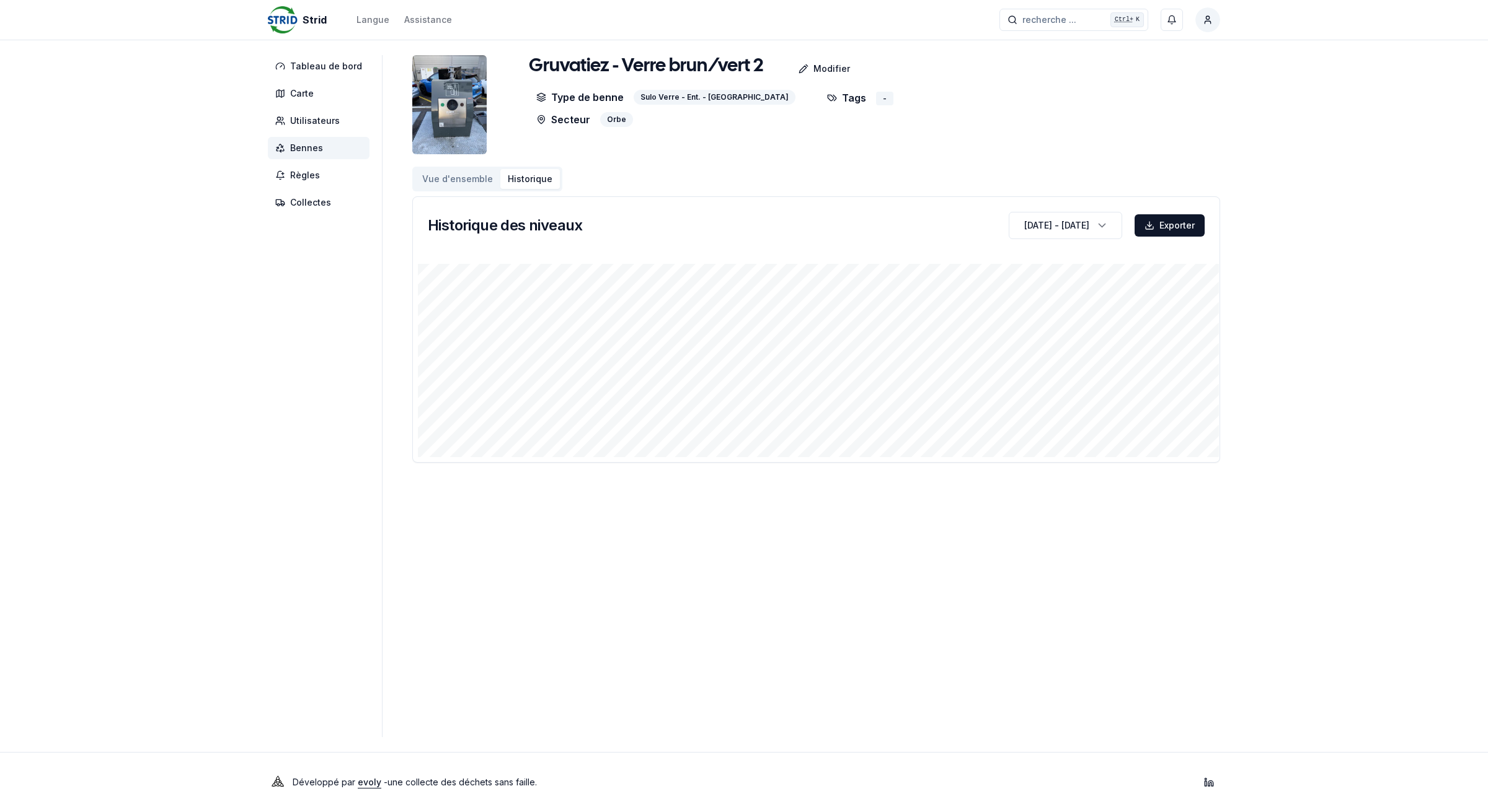
click at [320, 146] on span "Bennes" at bounding box center [306, 148] width 33 height 13
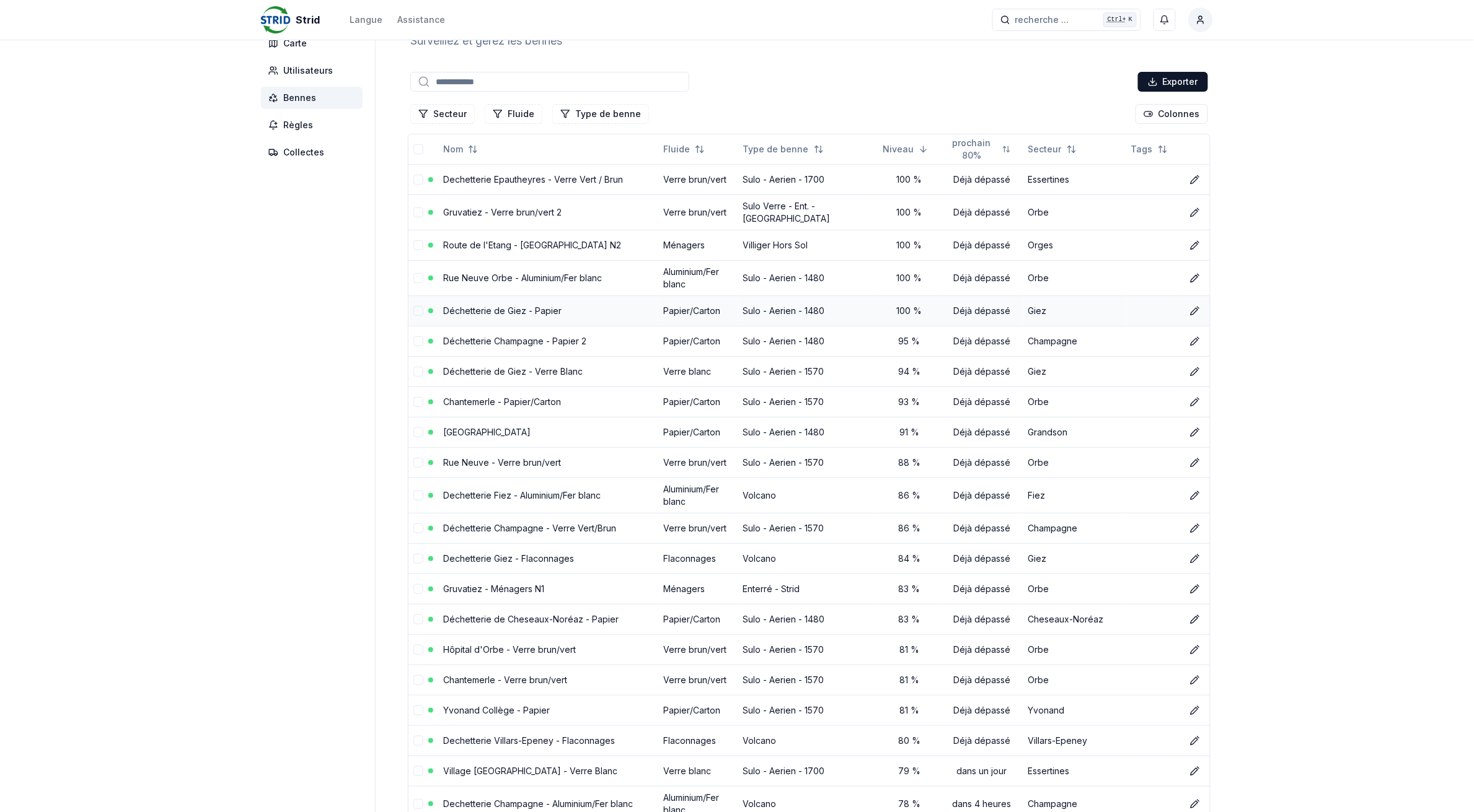
scroll to position [77, 0]
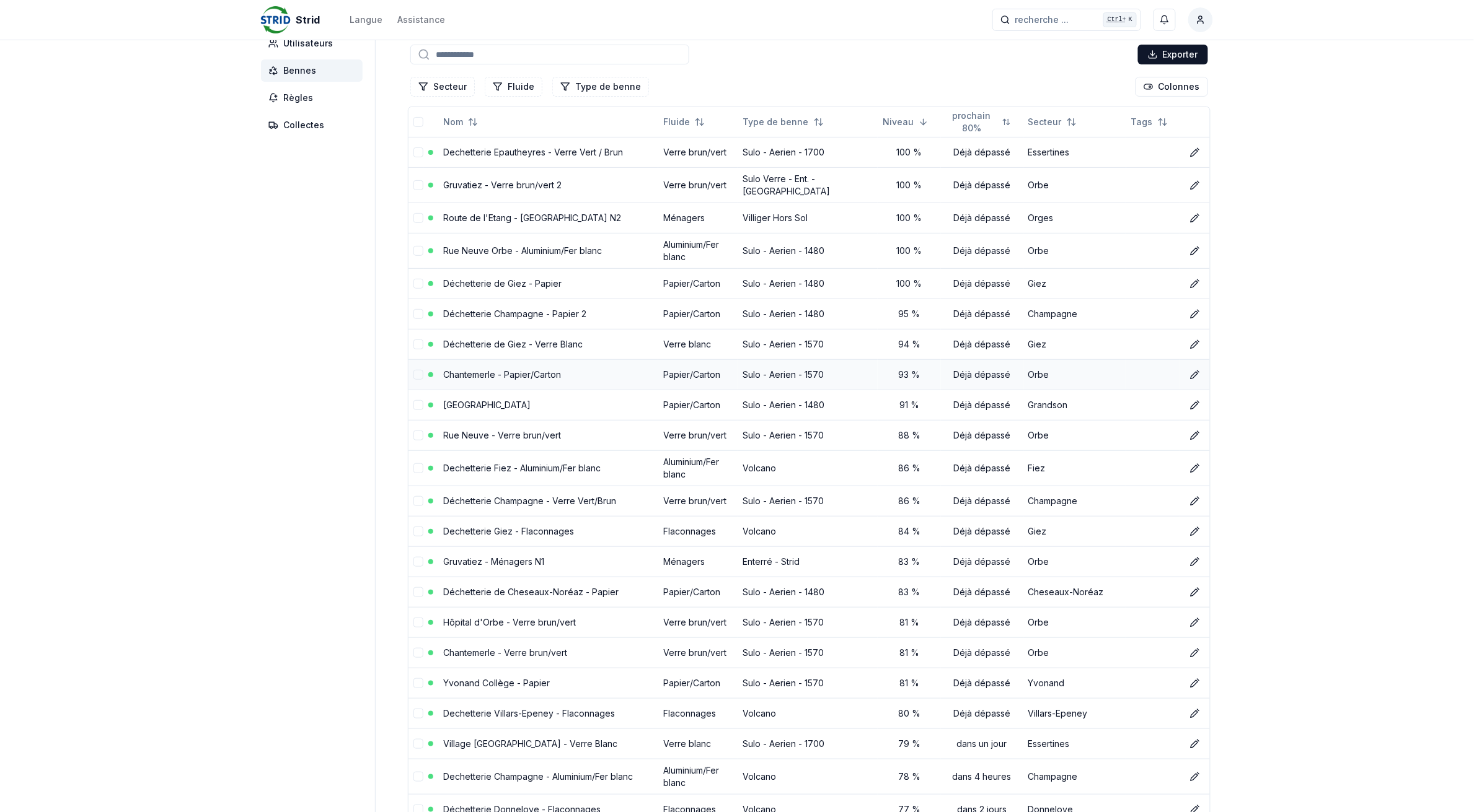
click at [477, 371] on link "Chantemerle - Papier/Carton" at bounding box center [502, 374] width 117 height 10
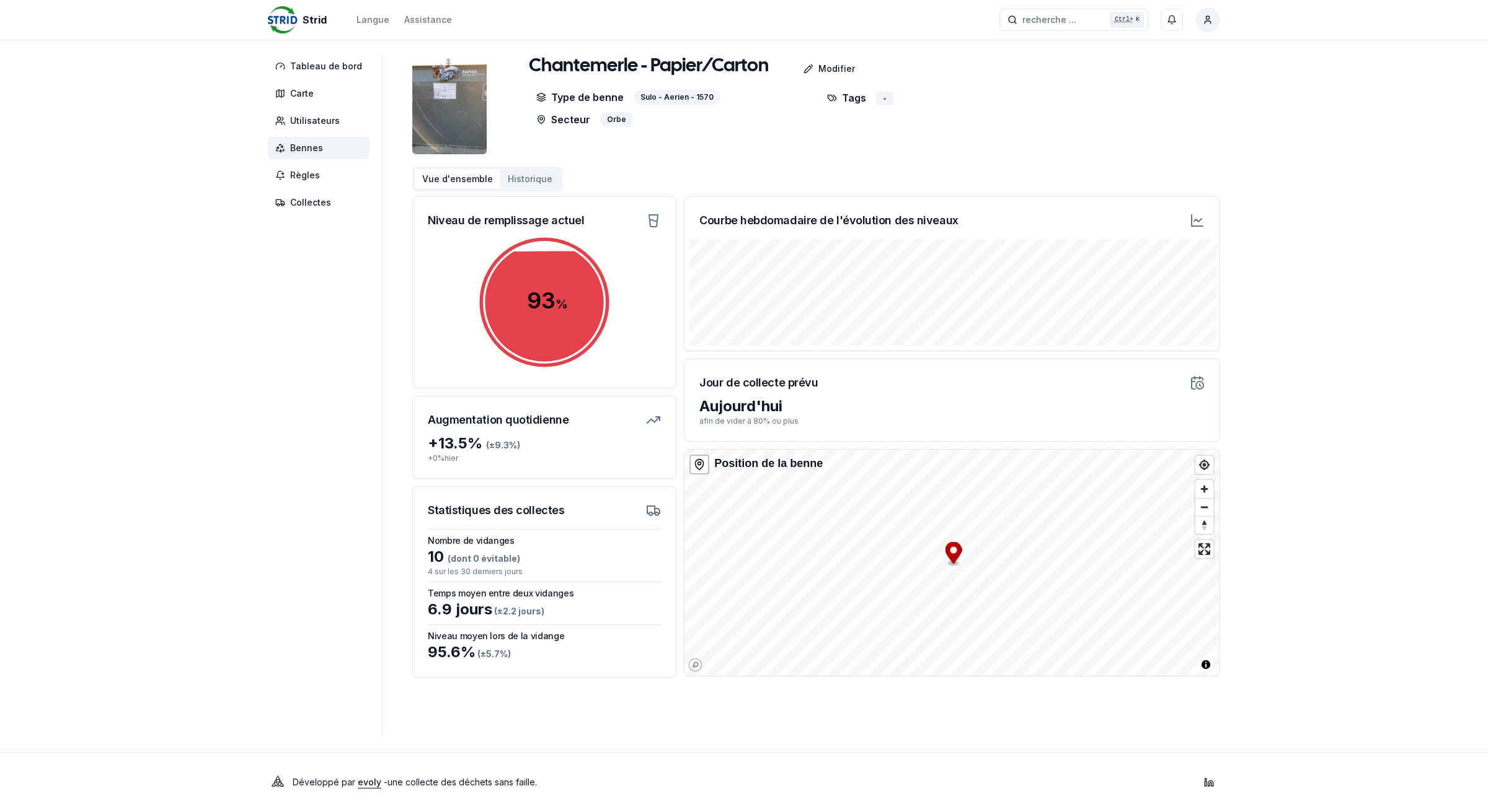
click at [297, 143] on span "Bennes" at bounding box center [306, 148] width 33 height 13
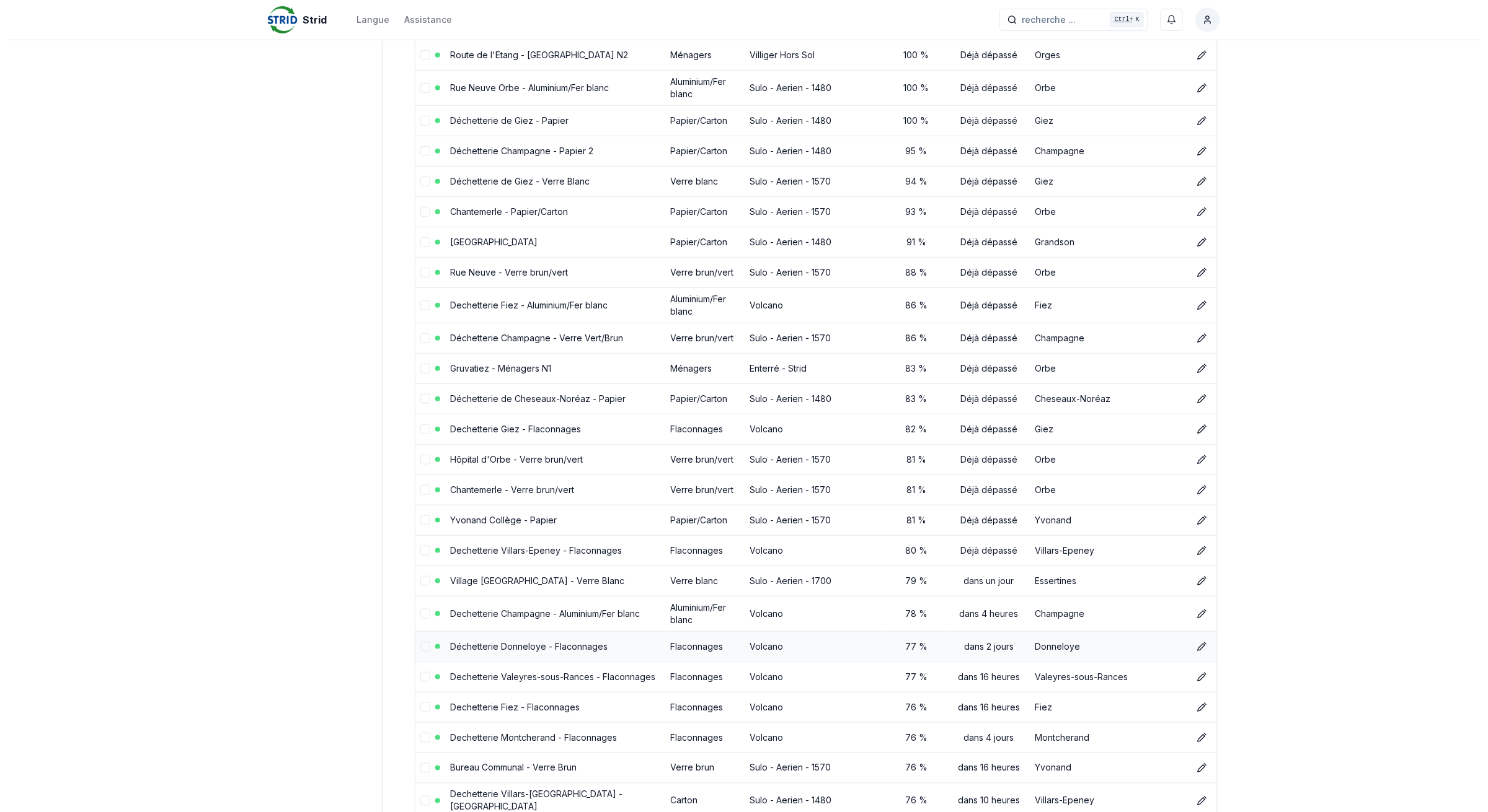
scroll to position [233, 0]
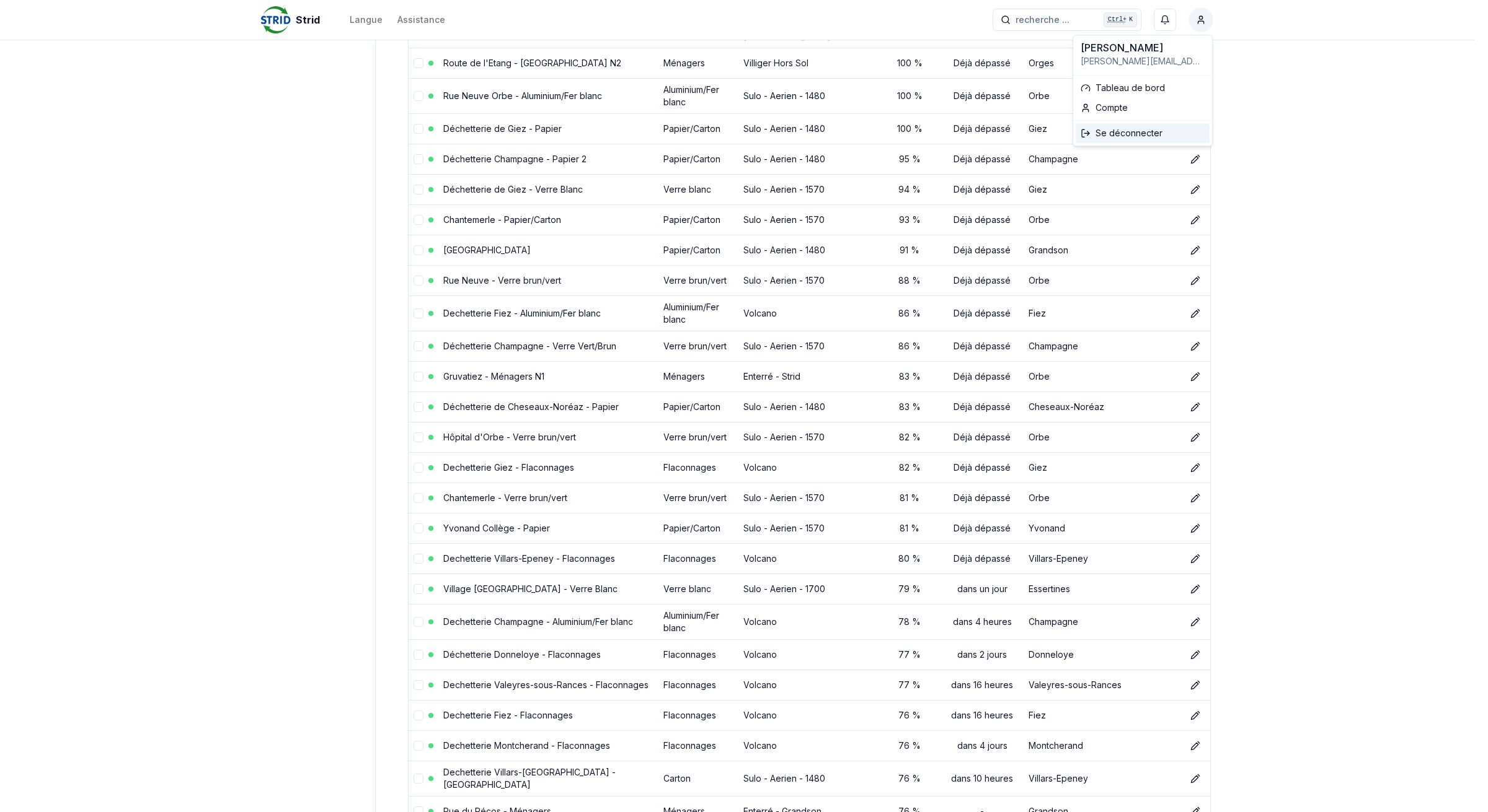
click at [1100, 132] on div "Se déconnecter" at bounding box center [1142, 133] width 134 height 20
